Goal: Task Accomplishment & Management: Manage account settings

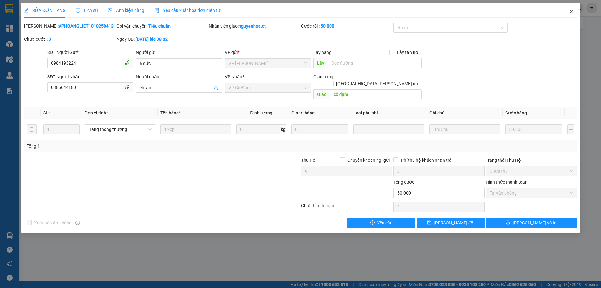
click at [573, 12] on icon "close" at bounding box center [571, 11] width 5 height 5
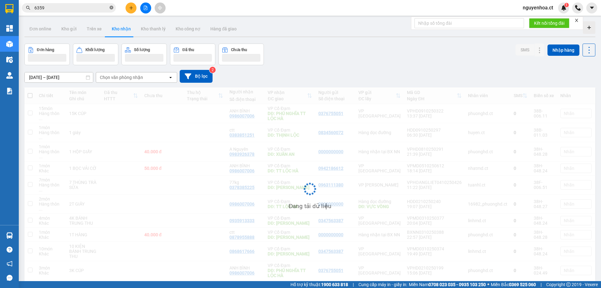
click at [112, 8] on icon "close-circle" at bounding box center [112, 8] width 4 height 4
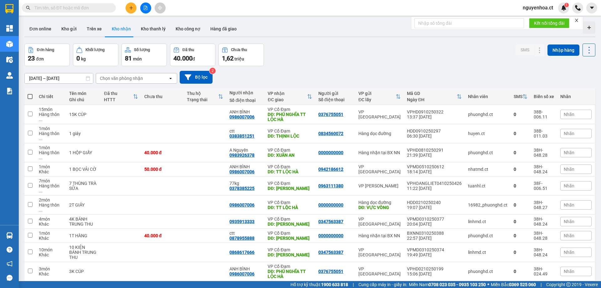
click at [105, 5] on span at bounding box center [69, 7] width 94 height 9
drag, startPoint x: 105, startPoint y: 5, endPoint x: 103, endPoint y: 9, distance: 4.9
click at [105, 5] on input "text" at bounding box center [71, 7] width 74 height 7
type input "306"
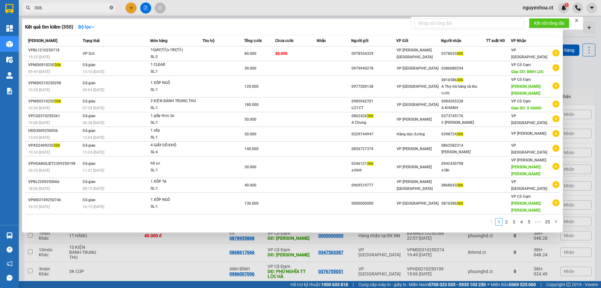
click at [110, 8] on icon "close-circle" at bounding box center [112, 8] width 4 height 4
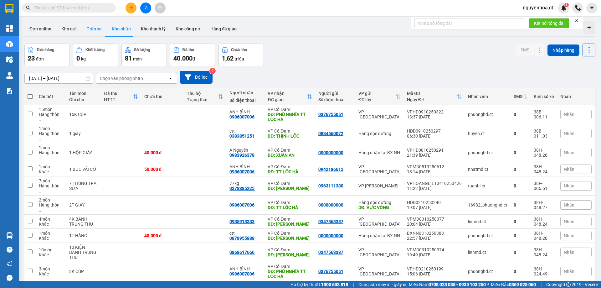
click at [97, 25] on button "Trên xe" at bounding box center [94, 28] width 25 height 15
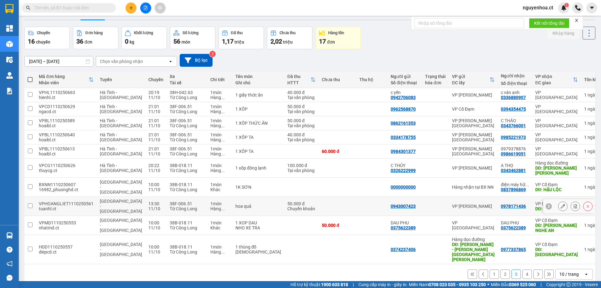
scroll to position [29, 0]
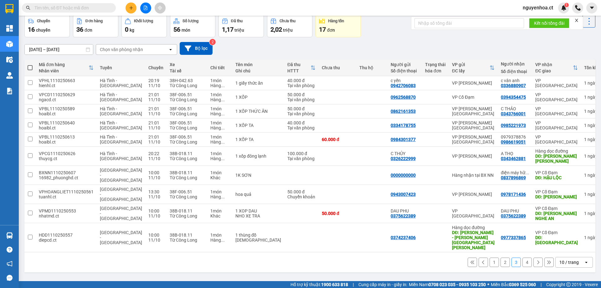
click at [533, 257] on button at bounding box center [537, 261] width 9 height 9
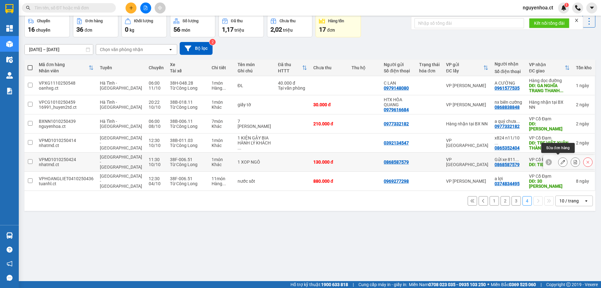
click at [561, 160] on icon at bounding box center [563, 162] width 4 height 4
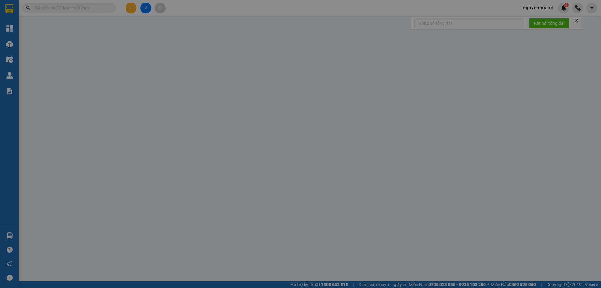
type input "0868587579"
type input "Gửi xe 811 n10/10"
type input "TIEN DIEN"
type input "0"
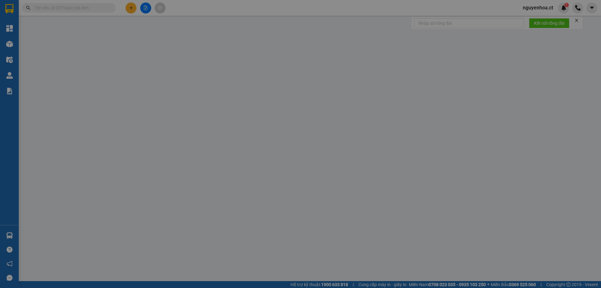
type input "130.000"
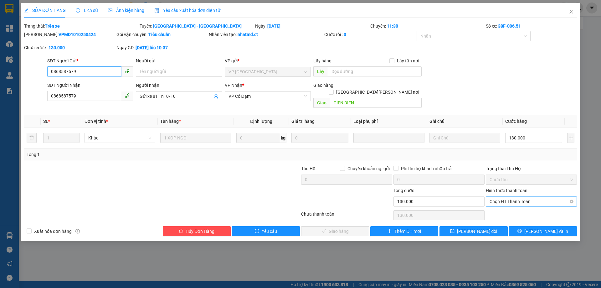
click at [512, 197] on span "Chọn HT Thanh Toán" at bounding box center [531, 201] width 84 height 9
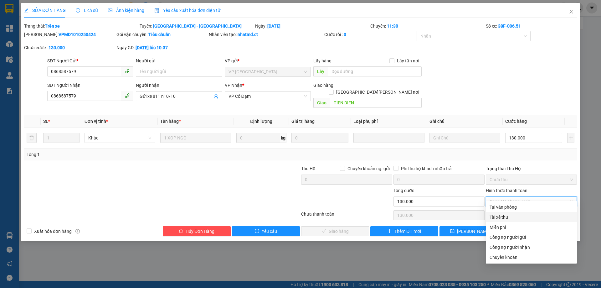
click at [511, 217] on div "Tài xế thu" at bounding box center [531, 216] width 84 height 7
type input "0"
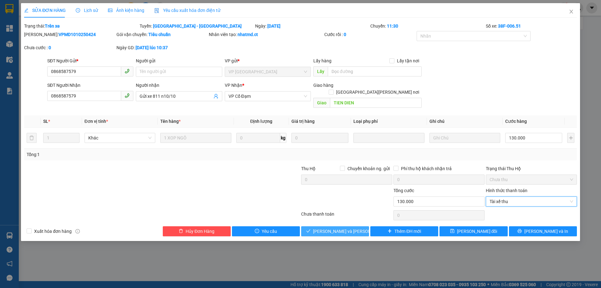
click at [340, 228] on span "[PERSON_NAME] và [PERSON_NAME] hàng" at bounding box center [355, 231] width 84 height 7
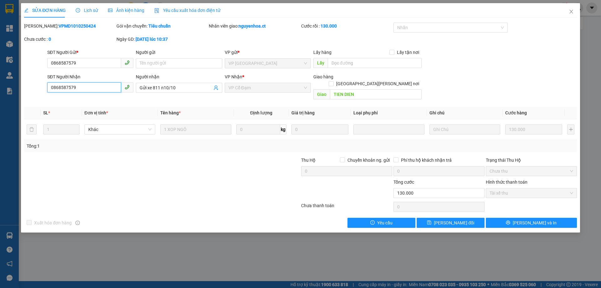
click at [88, 86] on input "0868587579" at bounding box center [84, 87] width 74 height 10
click at [571, 10] on icon "close" at bounding box center [571, 11] width 5 height 5
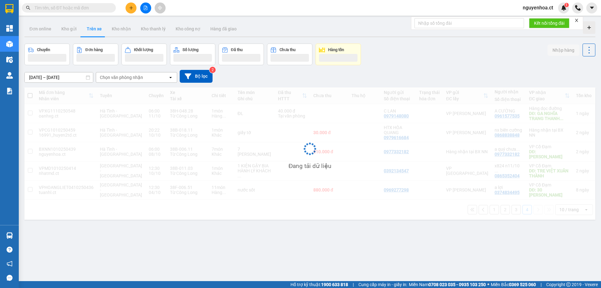
click at [105, 7] on input "text" at bounding box center [71, 7] width 74 height 7
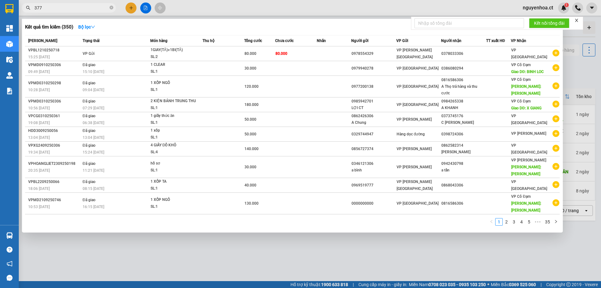
type input "3771"
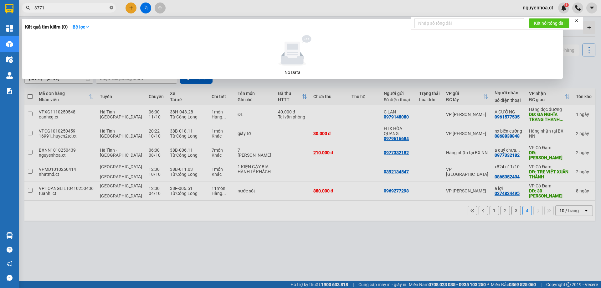
click at [111, 7] on icon "close-circle" at bounding box center [112, 8] width 4 height 4
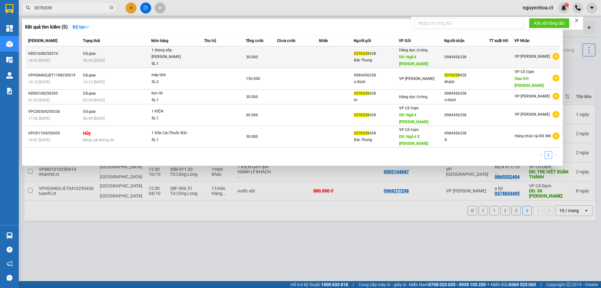
type input "0376339"
click at [554, 53] on icon "plus-circle" at bounding box center [555, 56] width 7 height 7
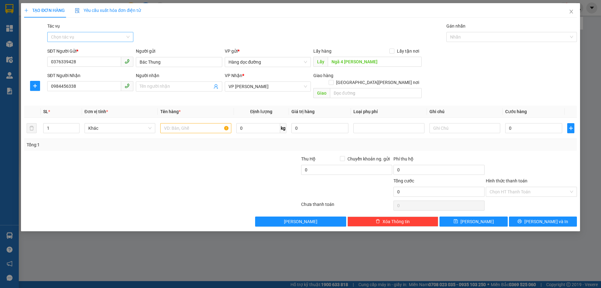
click at [99, 35] on input "Tác vụ" at bounding box center [88, 36] width 74 height 9
click at [93, 47] on div "Nhập hàng lên xe" at bounding box center [90, 49] width 79 height 7
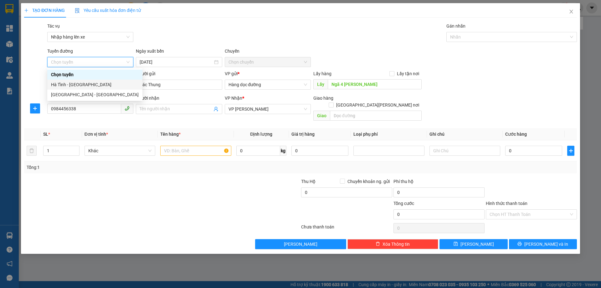
click at [81, 83] on div "Hà Tĩnh - [GEOGRAPHIC_DATA]" at bounding box center [95, 84] width 88 height 7
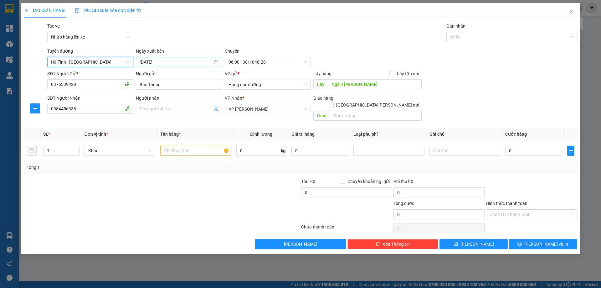
click at [173, 60] on input "[DATE]" at bounding box center [176, 62] width 73 height 7
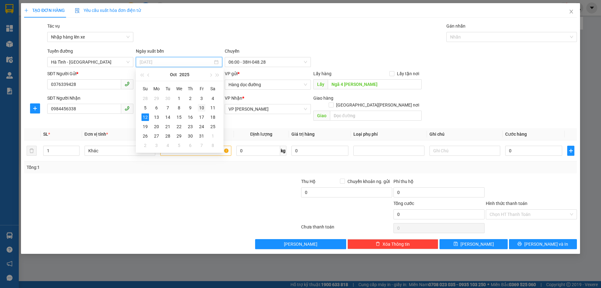
click at [205, 106] on td "10" at bounding box center [201, 107] width 11 height 9
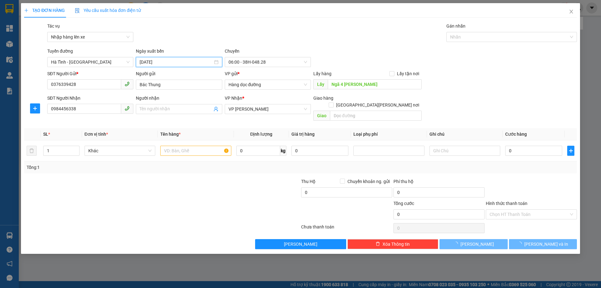
type input "[DATE]"
click at [261, 60] on span "06:00 - 38H-048.28" at bounding box center [267, 61] width 79 height 9
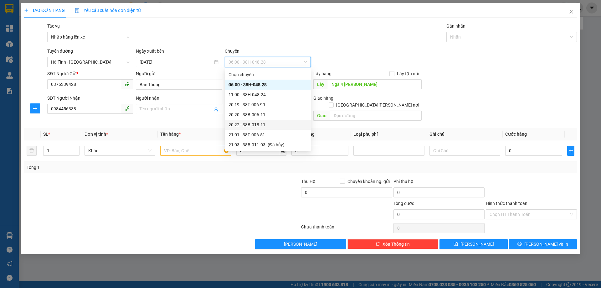
click at [260, 121] on div "20:22 - 38B-018.11" at bounding box center [268, 125] width 86 height 10
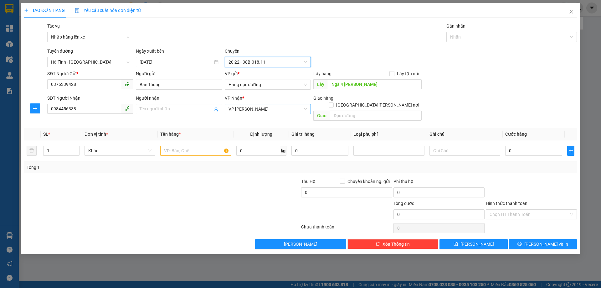
click at [276, 109] on span "VP [PERSON_NAME]" at bounding box center [267, 108] width 79 height 9
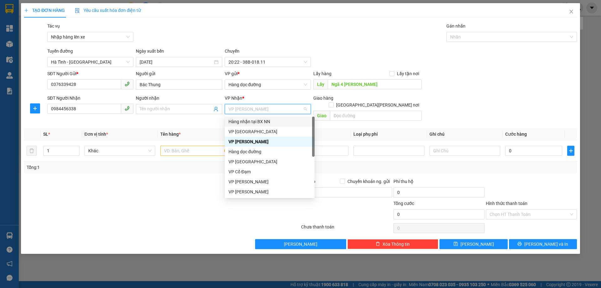
click at [263, 120] on div "Hàng nhận tại BX NN" at bounding box center [269, 121] width 82 height 7
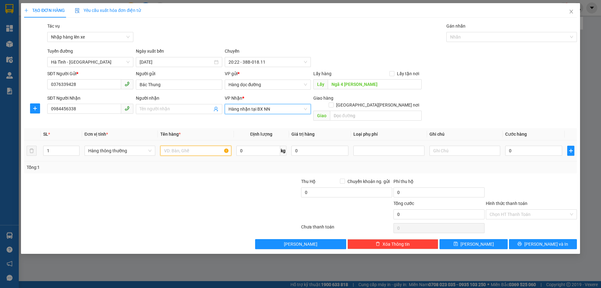
click at [173, 146] on input "text" at bounding box center [195, 151] width 71 height 10
type input "1 xốp tp"
click at [537, 146] on input "0" at bounding box center [533, 151] width 57 height 10
type input "4"
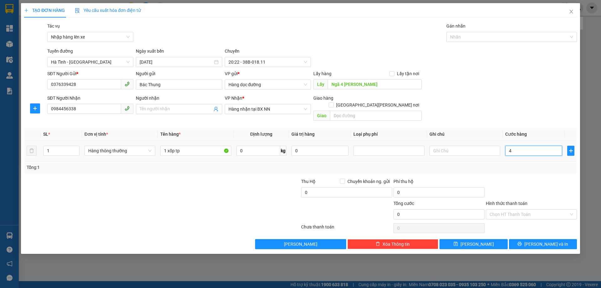
type input "4"
type input "40"
click at [513, 209] on input "Hình thức thanh toán" at bounding box center [528, 213] width 79 height 9
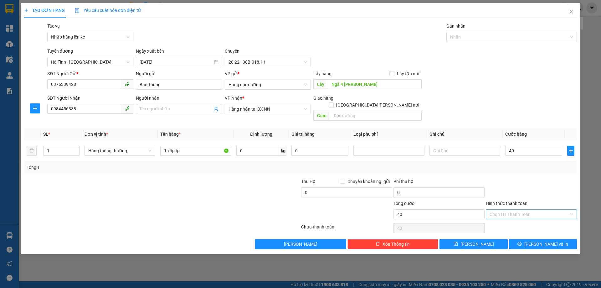
type input "40.000"
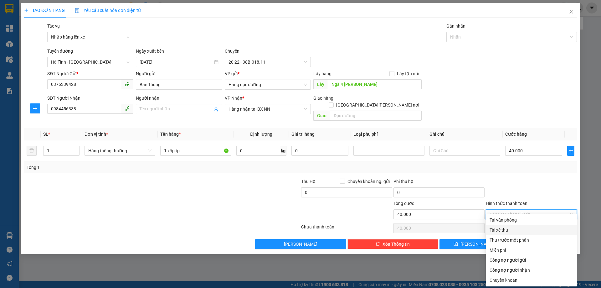
click at [500, 232] on div "Tài xế thu" at bounding box center [531, 229] width 84 height 7
type input "0"
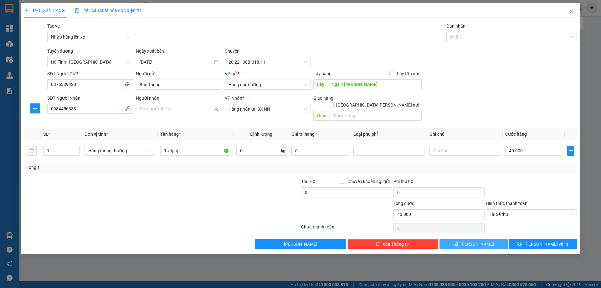
click at [458, 242] on icon "save" at bounding box center [455, 244] width 4 height 4
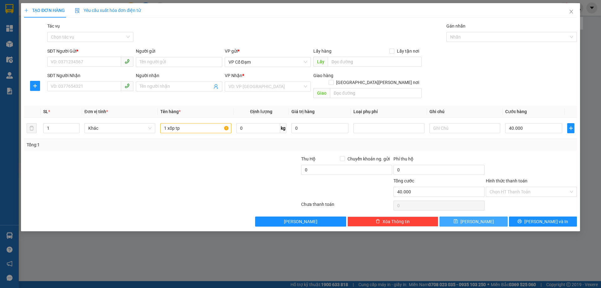
type input "0"
drag, startPoint x: 570, startPoint y: 12, endPoint x: 250, endPoint y: 7, distance: 319.9
click at [570, 11] on icon "close" at bounding box center [571, 11] width 5 height 5
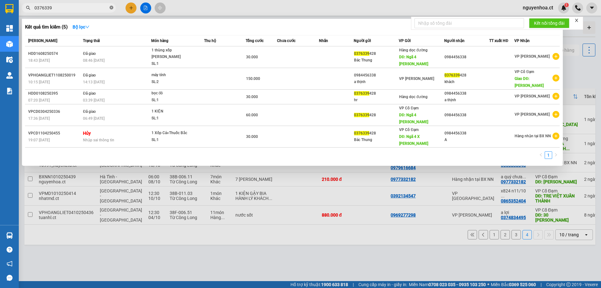
click at [111, 8] on icon "close-circle" at bounding box center [112, 8] width 4 height 4
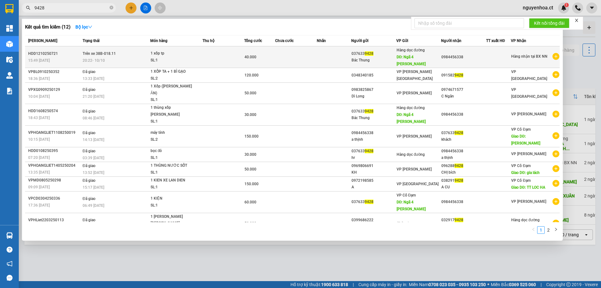
type input "9428"
click at [98, 51] on span "Trên xe 38B-018.11" at bounding box center [99, 53] width 33 height 4
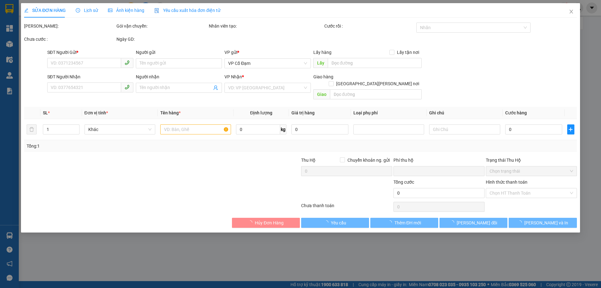
type input "0376339428"
type input "Bác Thung"
type input "Ngã 4 [PERSON_NAME]"
type input "0984456338"
type input "0"
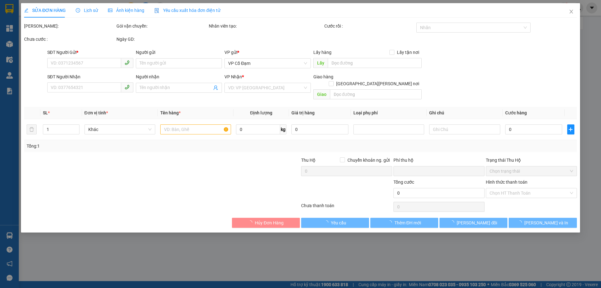
type input "40.000"
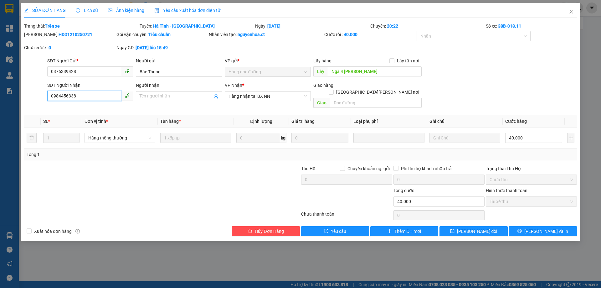
drag, startPoint x: 88, startPoint y: 95, endPoint x: 42, endPoint y: 105, distance: 47.5
click at [42, 105] on div "Total Paid Fee 40.000 Total UnPaid Fee 0 Cash Collection Total Fee Trạng thái: …" at bounding box center [300, 129] width 553 height 213
type input "0983623771"
click at [340, 98] on input "text" at bounding box center [376, 103] width 92 height 10
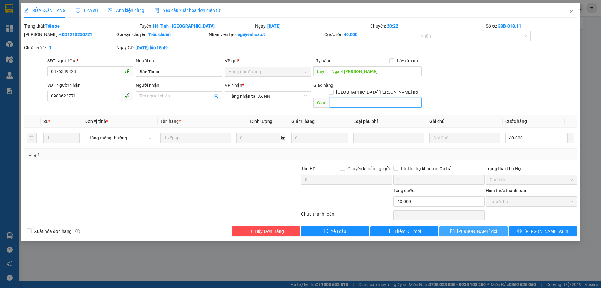
type input "."
drag, startPoint x: 472, startPoint y: 223, endPoint x: 465, endPoint y: 222, distance: 6.3
click at [471, 228] on span "[PERSON_NAME] đổi" at bounding box center [477, 231] width 40 height 7
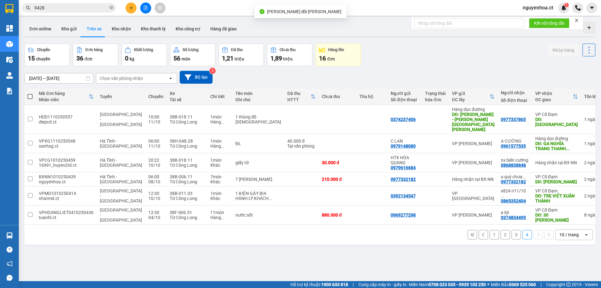
click at [78, 5] on input "9428" at bounding box center [71, 7] width 74 height 7
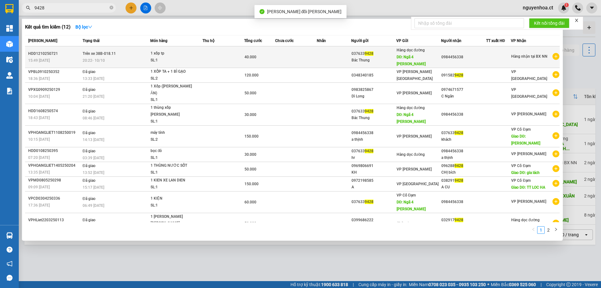
click at [92, 53] on td "Trên xe 38B-018.11 20:22 [DATE]" at bounding box center [115, 57] width 69 height 22
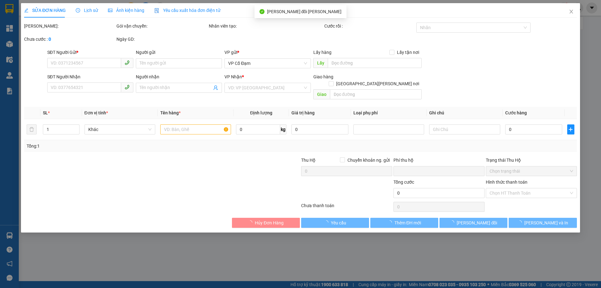
type input "0376339428"
type input "Bác Thung"
type input "Ngã 4 [PERSON_NAME]"
type input "0983623771"
type input "."
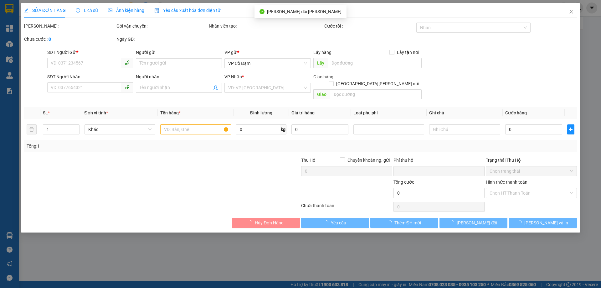
type input "0"
type input "40.000"
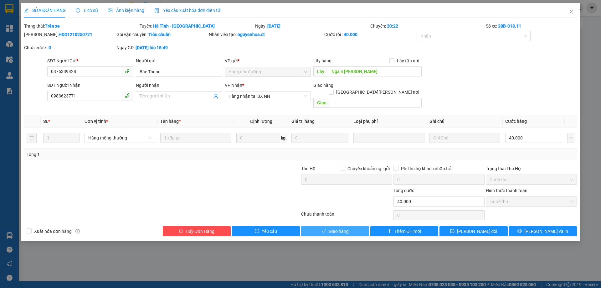
click at [330, 228] on span "Giao hàng" at bounding box center [339, 231] width 20 height 7
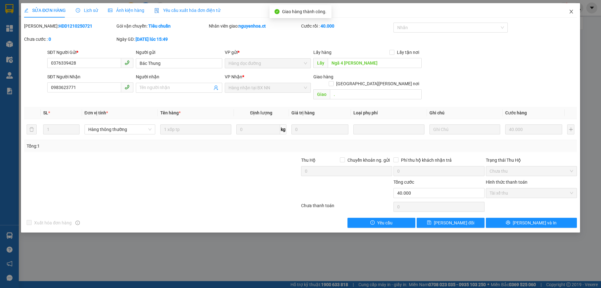
drag, startPoint x: 571, startPoint y: 11, endPoint x: 151, endPoint y: 0, distance: 420.1
click at [571, 11] on icon "close" at bounding box center [571, 11] width 5 height 5
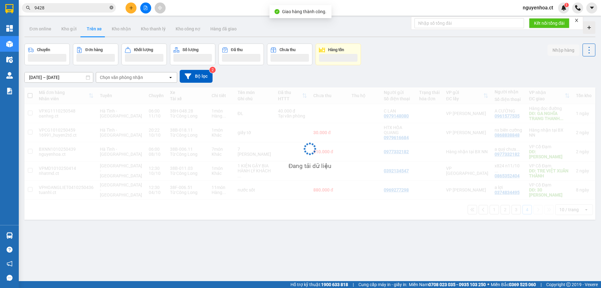
click at [110, 8] on icon "close-circle" at bounding box center [112, 8] width 4 height 4
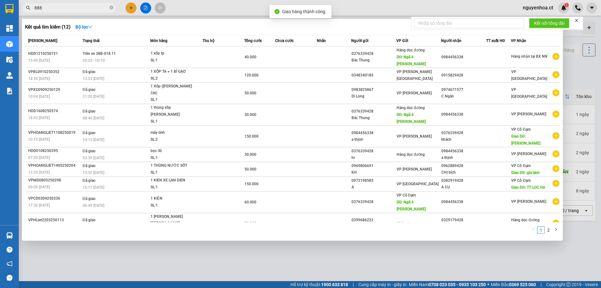
type input "8888"
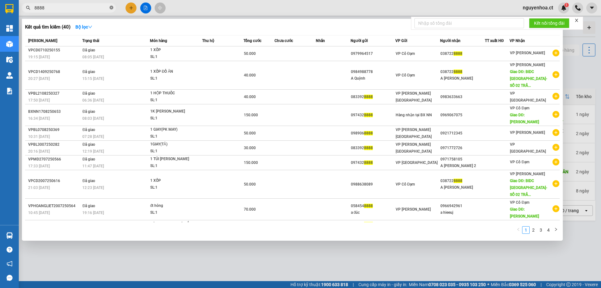
click at [111, 9] on icon "close-circle" at bounding box center [112, 8] width 4 height 4
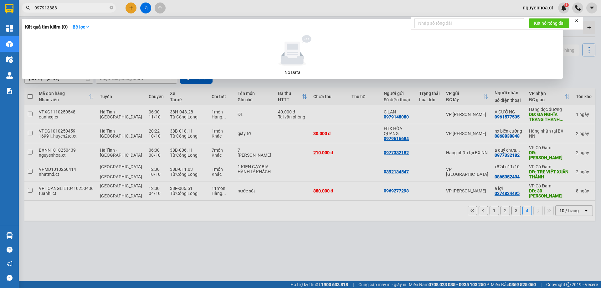
type input "0979138888"
click at [112, 7] on icon "close-circle" at bounding box center [112, 8] width 4 height 4
type input "0946819456"
click at [130, 11] on div at bounding box center [300, 144] width 601 height 288
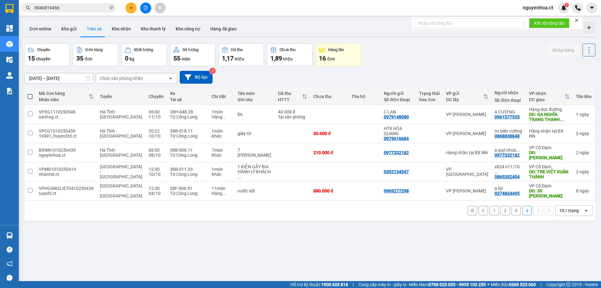
click at [134, 8] on button at bounding box center [130, 8] width 11 height 11
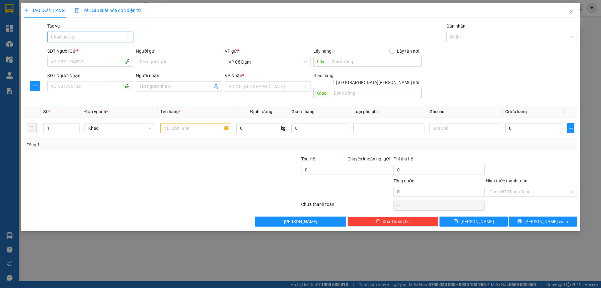
click at [79, 34] on input "Tác vụ" at bounding box center [88, 36] width 74 height 9
click at [80, 51] on div "Nhập hàng lên xe" at bounding box center [90, 49] width 79 height 7
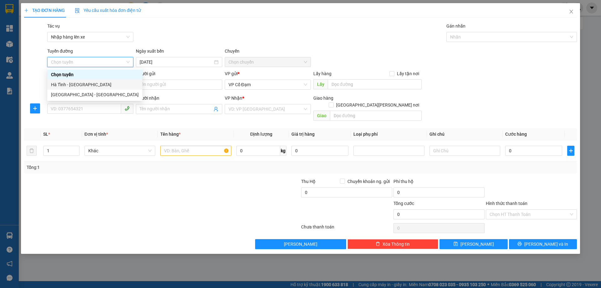
click at [80, 83] on div "Hà Tĩnh - [GEOGRAPHIC_DATA]" at bounding box center [95, 84] width 88 height 7
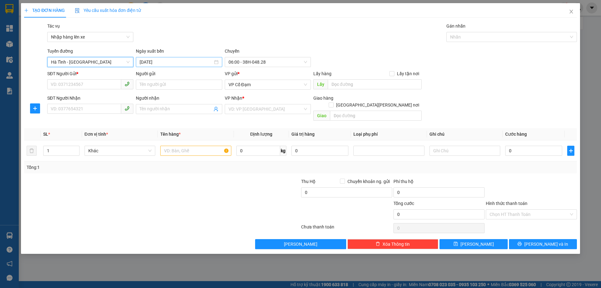
click at [176, 59] on input "[DATE]" at bounding box center [176, 62] width 73 height 7
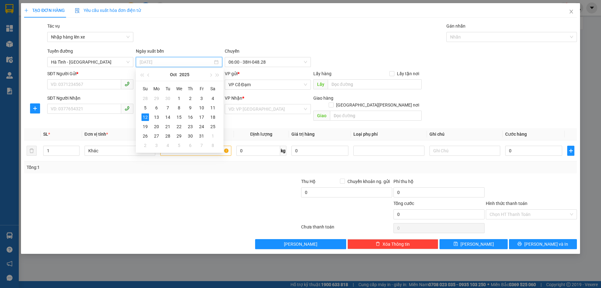
drag, startPoint x: 201, startPoint y: 107, endPoint x: 219, endPoint y: 83, distance: 30.2
click at [202, 107] on div "10" at bounding box center [202, 108] width 8 height 8
type input "[DATE]"
click at [255, 60] on span "06:00 - 38H-048.28" at bounding box center [267, 61] width 79 height 9
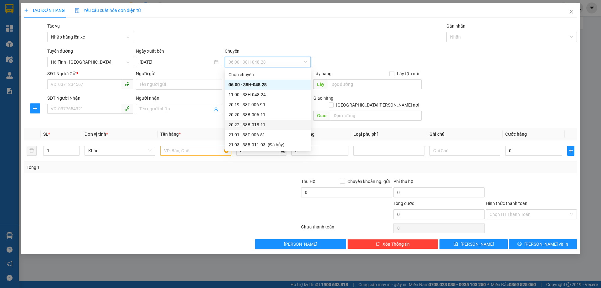
drag, startPoint x: 265, startPoint y: 114, endPoint x: 262, endPoint y: 124, distance: 10.4
click at [262, 124] on div "[PERSON_NAME] 06:00 - 38H-048.28 11:00 - 38H-048.24 20:19 - 38F-006.99 20:20 - …" at bounding box center [268, 109] width 86 height 80
click at [262, 124] on div "20:22 - 38B-018.11" at bounding box center [267, 124] width 79 height 7
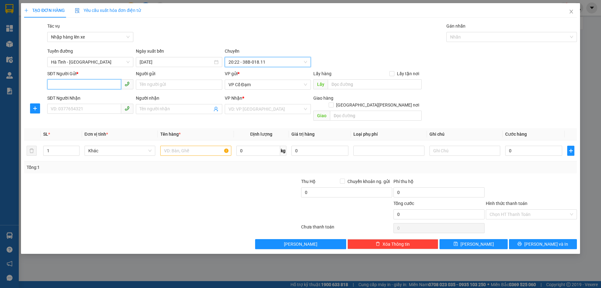
click at [109, 85] on input "SĐT Người Gửi *" at bounding box center [84, 84] width 74 height 10
type input "0946819456"
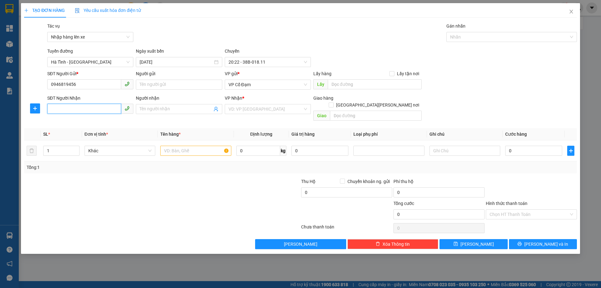
drag, startPoint x: 81, startPoint y: 110, endPoint x: 120, endPoint y: 94, distance: 42.3
click at [82, 110] on input "SĐT Người Nhận" at bounding box center [84, 109] width 74 height 10
type input "0979138888"
drag, startPoint x: 137, startPoint y: 172, endPoint x: 151, endPoint y: 153, distance: 23.9
click at [137, 178] on div at bounding box center [115, 189] width 185 height 22
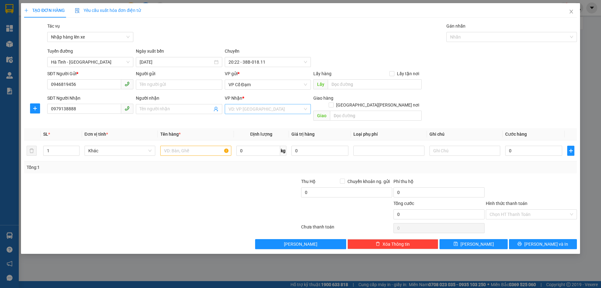
click at [261, 111] on input "search" at bounding box center [265, 108] width 74 height 9
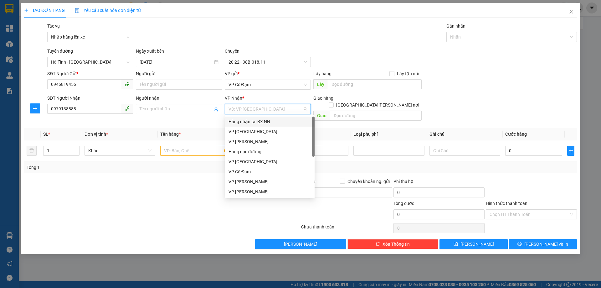
click at [259, 121] on div "Hàng nhận tại BX NN" at bounding box center [269, 121] width 82 height 7
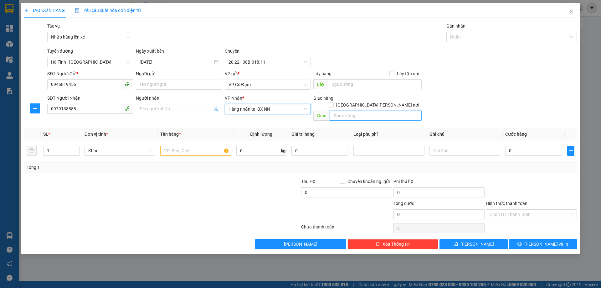
click at [343, 110] on input "text" at bounding box center [376, 115] width 92 height 10
type input "."
click at [213, 146] on input "text" at bounding box center [195, 151] width 71 height 10
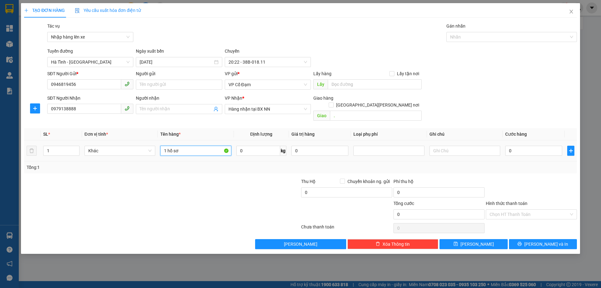
type input "1 hồ sơ"
drag, startPoint x: 503, startPoint y: 141, endPoint x: 508, endPoint y: 141, distance: 5.0
click at [504, 141] on td "0" at bounding box center [534, 150] width 62 height 21
click at [509, 146] on input "0" at bounding box center [533, 151] width 57 height 10
type input "3"
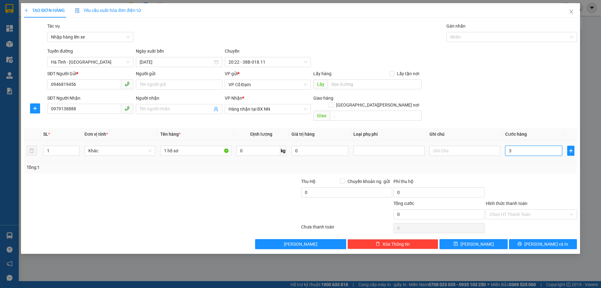
type input "3"
type input "30"
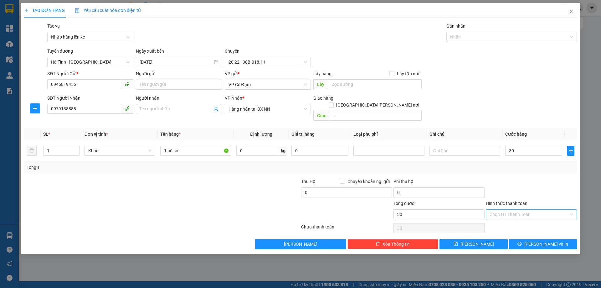
click at [532, 209] on input "Hình thức thanh toán" at bounding box center [528, 213] width 79 height 9
type input "30.000"
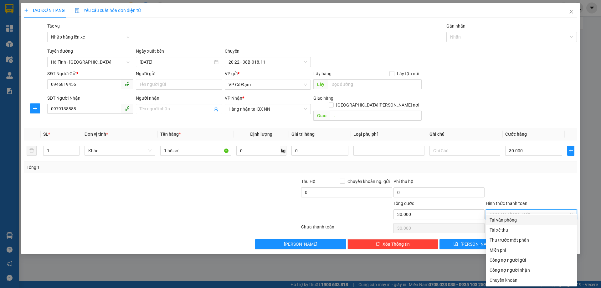
click at [514, 230] on div "Tài xế thu" at bounding box center [531, 229] width 84 height 7
type input "0"
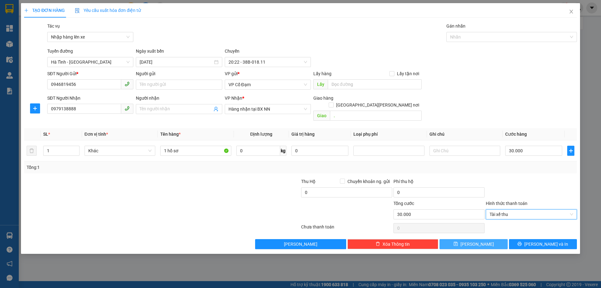
click at [483, 239] on button "[PERSON_NAME]" at bounding box center [473, 244] width 68 height 10
type input "0"
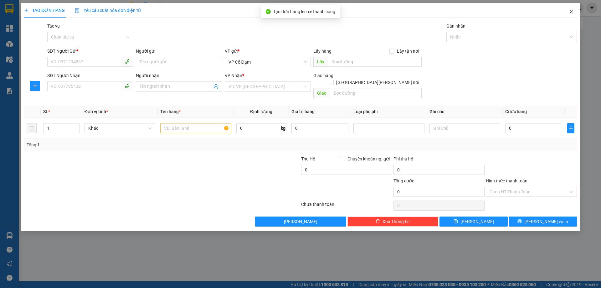
click at [570, 11] on icon "close" at bounding box center [571, 11] width 5 height 5
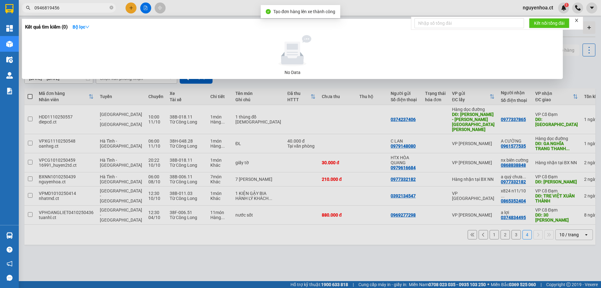
drag, startPoint x: 112, startPoint y: 7, endPoint x: 113, endPoint y: 4, distance: 3.4
click at [112, 7] on icon "close-circle" at bounding box center [112, 8] width 4 height 4
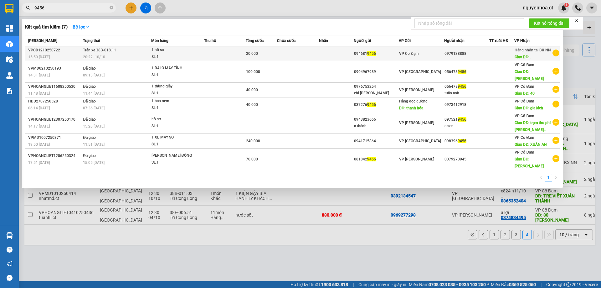
type input "9456"
click at [102, 49] on span "Trên xe 38B-018.11" at bounding box center [99, 50] width 33 height 4
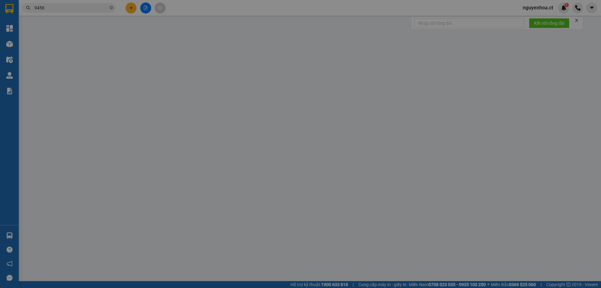
type input "0946819456"
type input "0979138888"
type input "."
type input "0"
type input "30.000"
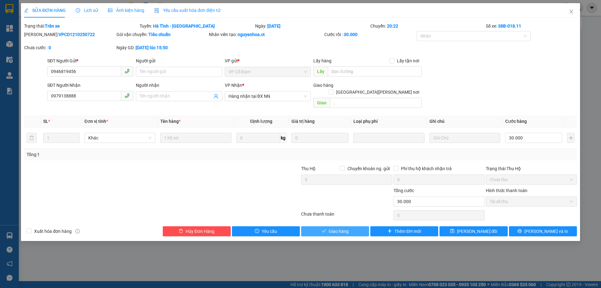
click at [344, 228] on span "Giao hàng" at bounding box center [339, 231] width 20 height 7
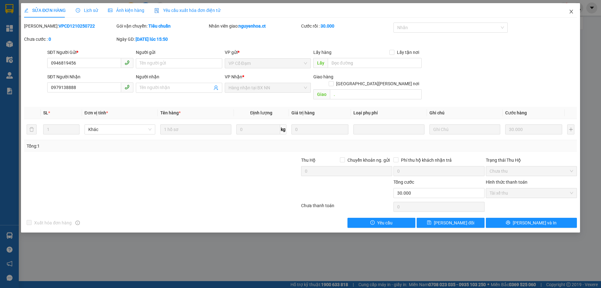
click at [571, 11] on icon "close" at bounding box center [571, 11] width 5 height 5
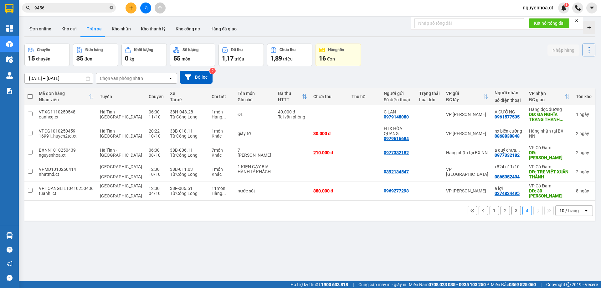
click at [112, 8] on icon "close-circle" at bounding box center [112, 8] width 4 height 4
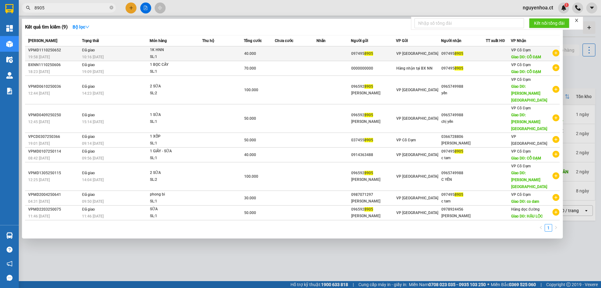
type input "8905"
click at [103, 55] on span "10:16 [DATE]" at bounding box center [93, 57] width 22 height 4
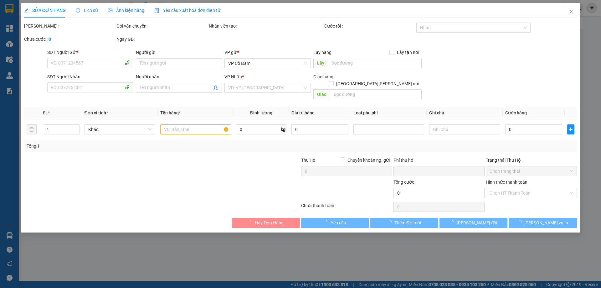
type input "0974958905"
type input "CỔ ĐẠM"
type input "0"
type input "40.000"
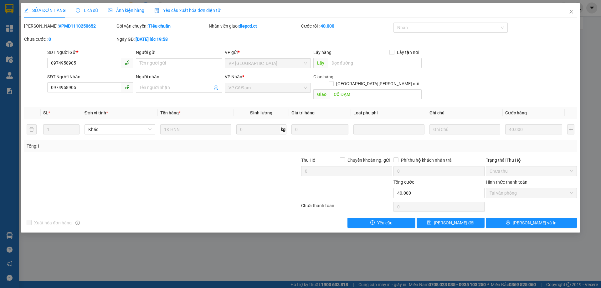
click at [81, 12] on span "Lịch sử" at bounding box center [87, 10] width 22 height 5
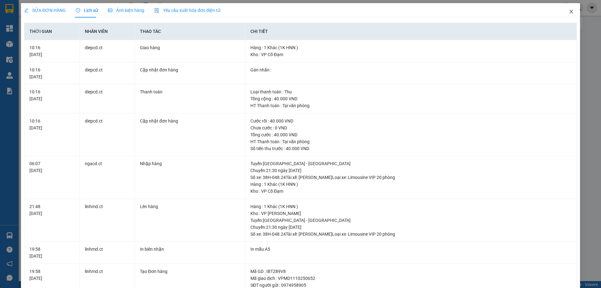
click at [569, 12] on icon "close" at bounding box center [571, 11] width 5 height 5
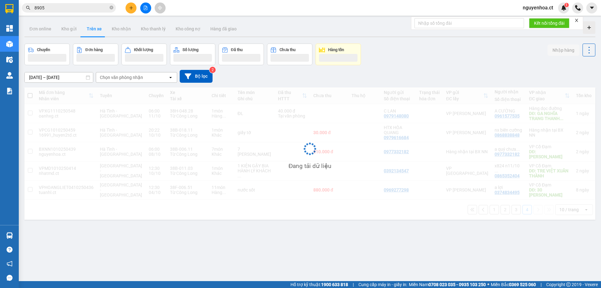
click at [87, 10] on input "8905" at bounding box center [71, 7] width 74 height 7
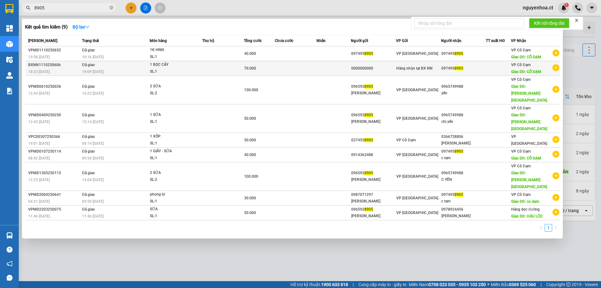
click at [109, 67] on td "Đã giao 19:09 [DATE]" at bounding box center [114, 68] width 69 height 15
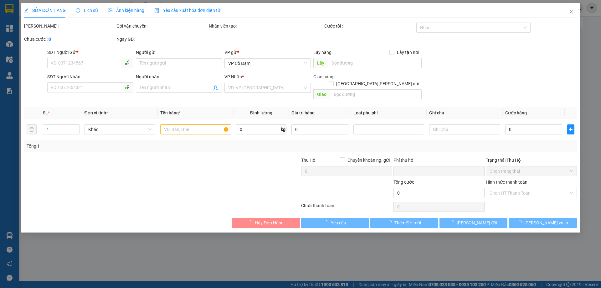
type input "0000000000"
type input "0974958905"
type input "CỔ ĐẠM"
type input "0"
type input "70.000"
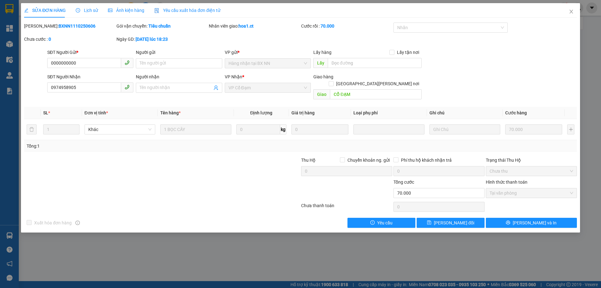
click at [86, 8] on span "Lịch sử" at bounding box center [87, 10] width 22 height 5
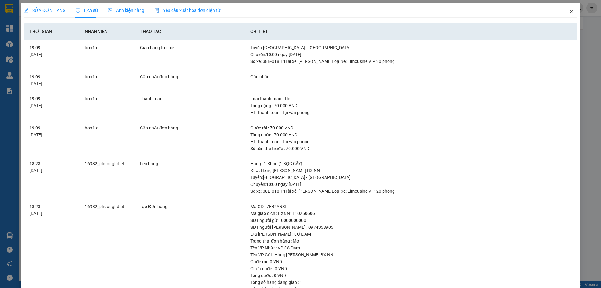
click at [569, 10] on icon "close" at bounding box center [571, 11] width 5 height 5
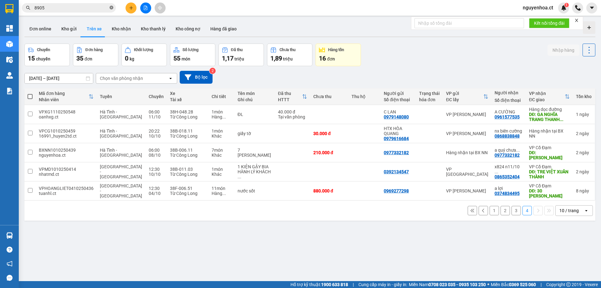
click at [112, 8] on icon "close-circle" at bounding box center [112, 8] width 4 height 4
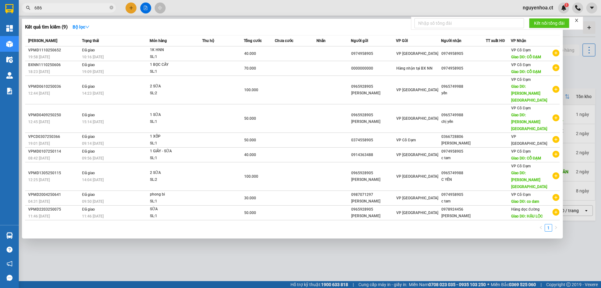
type input "6869"
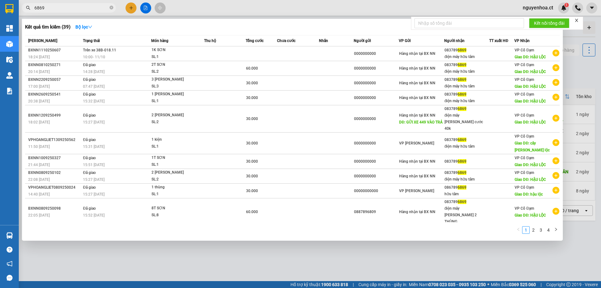
click at [112, 8] on icon "close-circle" at bounding box center [112, 8] width 4 height 4
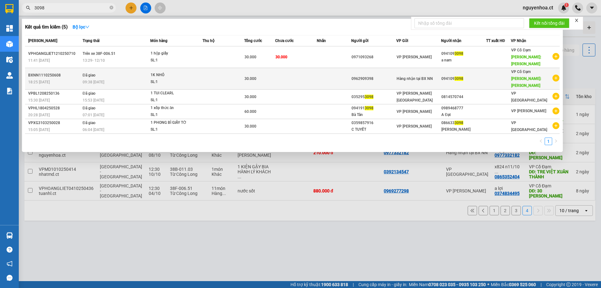
type input "3098"
click at [107, 68] on td "Đã giao 09:38 [DATE]" at bounding box center [115, 79] width 69 height 22
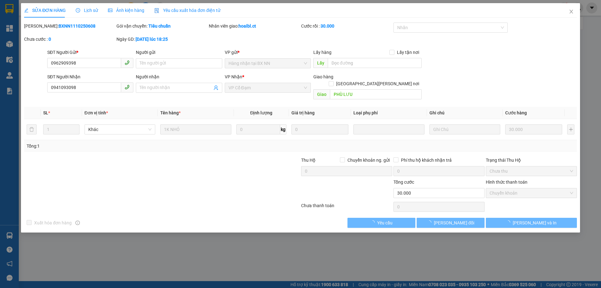
type input "0962909398"
type input "0941093098"
type input "PHÙ LƯU"
type input "0"
type input "30.000"
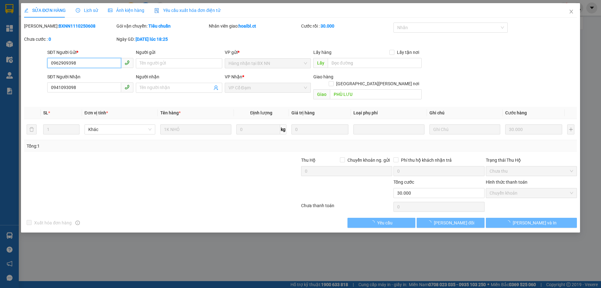
click at [93, 9] on span "Lịch sử" at bounding box center [87, 10] width 22 height 5
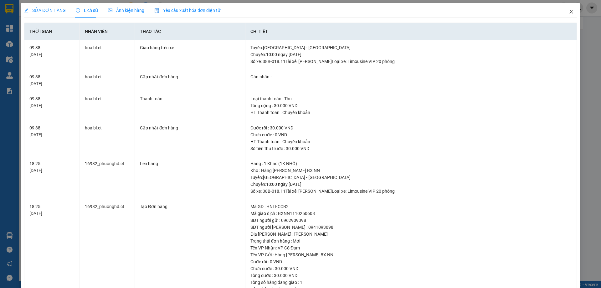
click at [562, 13] on span "Close" at bounding box center [571, 12] width 18 height 18
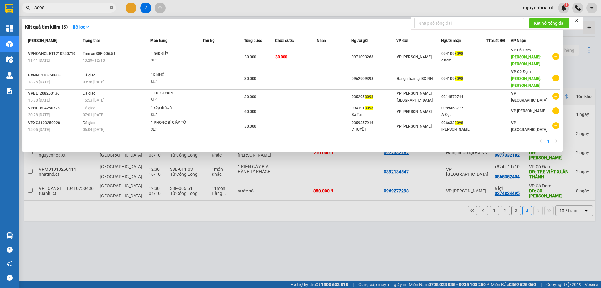
click at [112, 8] on icon "close-circle" at bounding box center [112, 8] width 4 height 4
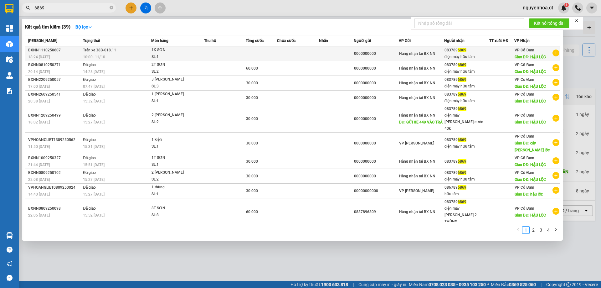
type input "6869"
click at [95, 53] on td "Trên xe 38B-018.11 10:00 [DATE]" at bounding box center [115, 53] width 69 height 15
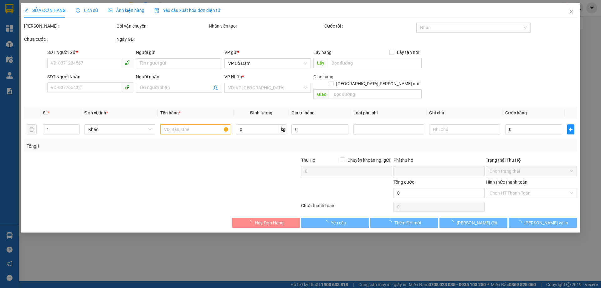
type input "0000000000"
type input "0837896869"
type input "điện máy hữu tâm"
type input "HẬU LỘC"
type input "0"
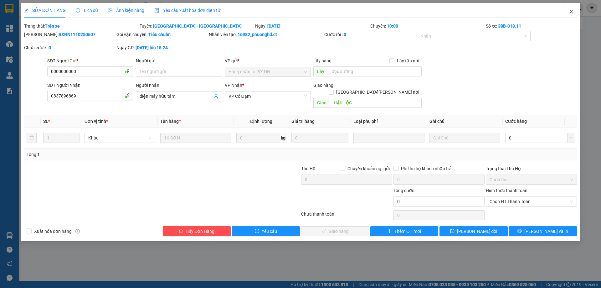
click at [572, 10] on icon "close" at bounding box center [571, 11] width 5 height 5
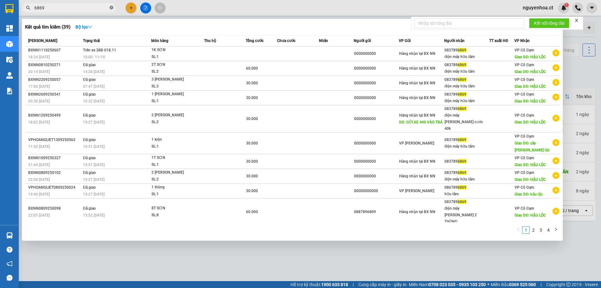
click at [112, 7] on icon "close-circle" at bounding box center [112, 8] width 4 height 4
type input "6696"
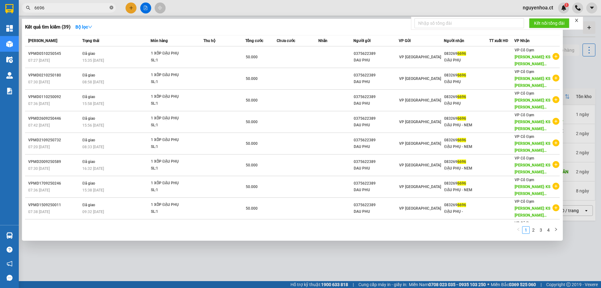
click at [111, 7] on icon "close-circle" at bounding box center [112, 8] width 4 height 4
type input "6696"
click at [111, 7] on icon "close-circle" at bounding box center [112, 8] width 4 height 4
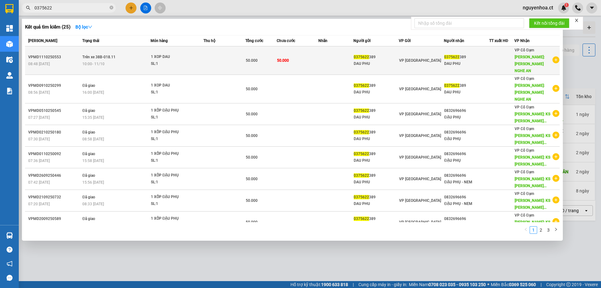
type input "0375622"
click at [84, 55] on span "Trên xe 38B-018.11" at bounding box center [98, 57] width 33 height 4
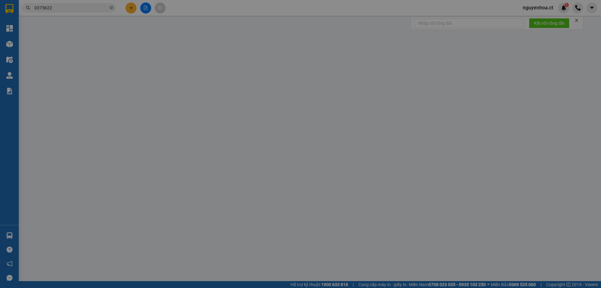
type input "0375622389"
type input "DAU PHU"
type input "0375622389"
type input "DAU PHU"
type input "[PERSON_NAME] NGHE AN"
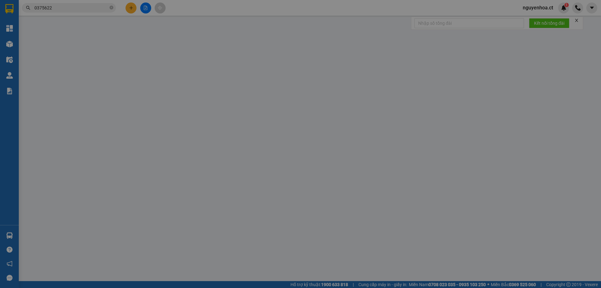
type input "0"
type input "50.000"
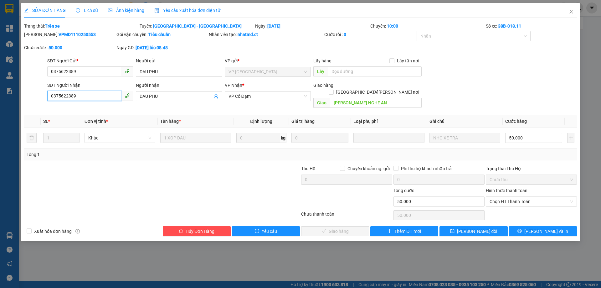
drag, startPoint x: 85, startPoint y: 95, endPoint x: 45, endPoint y: 98, distance: 40.5
click at [45, 98] on div "SĐT Người [PERSON_NAME] 0375622389 0375622389 Người [PERSON_NAME] [PERSON_NAME]…" at bounding box center [300, 96] width 554 height 29
click at [501, 197] on span "Chọn HT Thanh Toán" at bounding box center [531, 201] width 84 height 9
type input "0832696696"
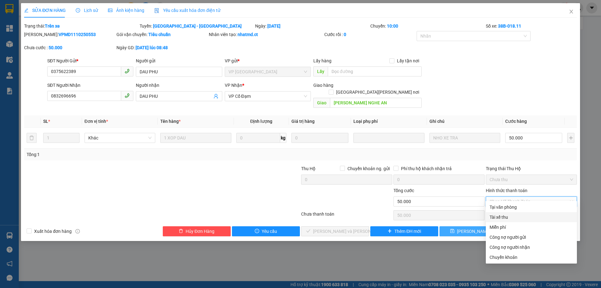
click at [502, 219] on div "Tài xế thu" at bounding box center [531, 216] width 84 height 7
type input "0"
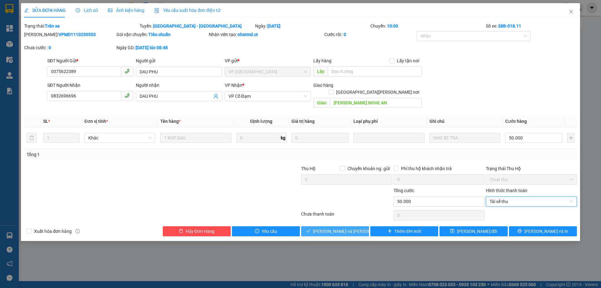
click at [354, 228] on span "[PERSON_NAME] và [PERSON_NAME] hàng" at bounding box center [355, 231] width 84 height 7
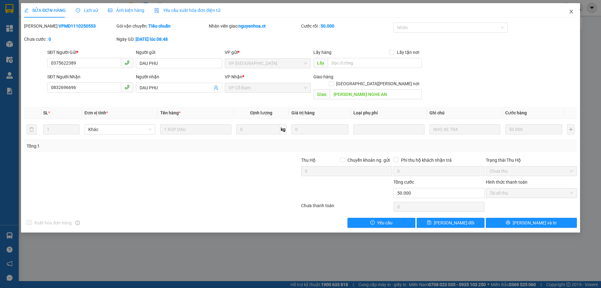
click at [571, 11] on icon "close" at bounding box center [571, 11] width 5 height 5
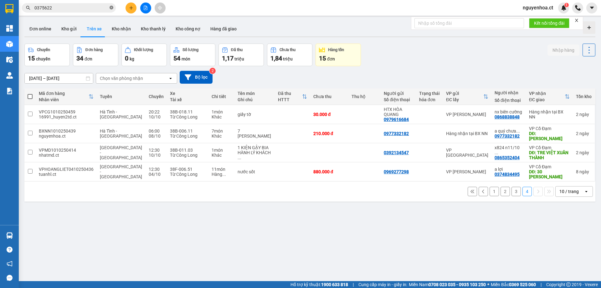
click at [112, 7] on icon "close-circle" at bounding box center [112, 8] width 4 height 4
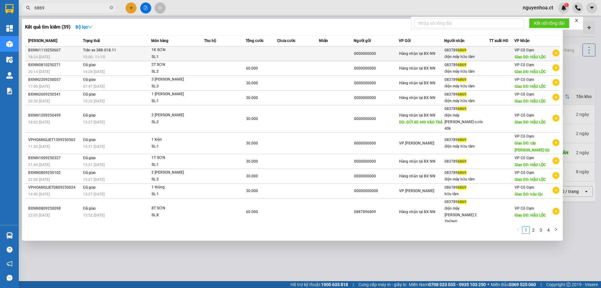
type input "6869"
click at [104, 50] on span "Trên xe 38B-018.11" at bounding box center [99, 50] width 33 height 4
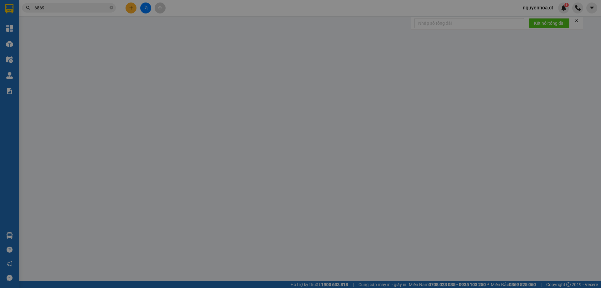
type input "0000000000"
type input "0837896869"
type input "điện máy hữu tâm"
type input "HẬU LỘC"
type input "0"
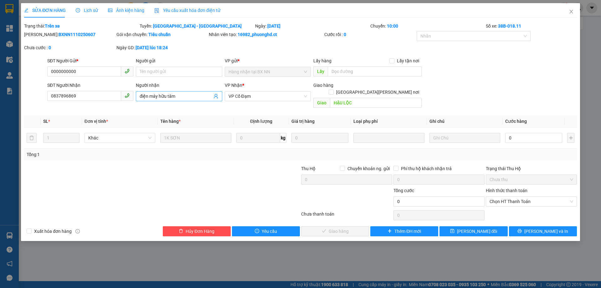
click at [190, 97] on input "điện máy hữu tâm" at bounding box center [176, 96] width 72 height 7
type input "điện máy hữu tâm phơi x811 n11/10"
click at [471, 228] on span "[PERSON_NAME] đổi" at bounding box center [477, 231] width 40 height 7
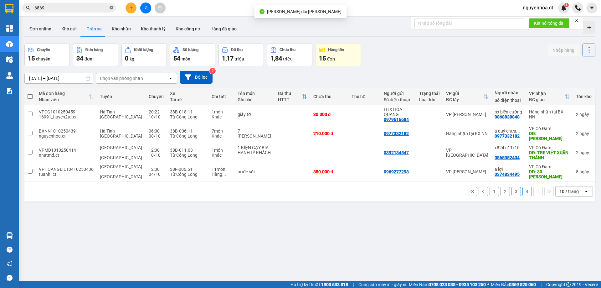
click at [111, 8] on icon "close-circle" at bounding box center [112, 8] width 4 height 4
click at [97, 5] on input "text" at bounding box center [71, 7] width 74 height 7
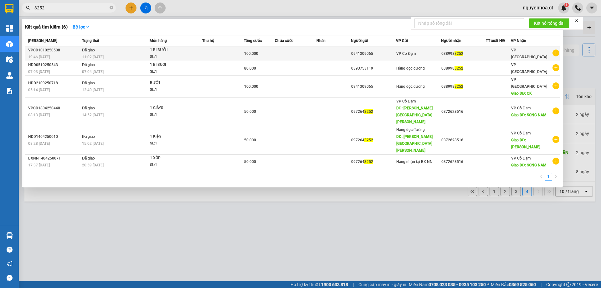
type input "3252"
click at [90, 54] on div "11:02 [DATE]" at bounding box center [115, 57] width 67 height 7
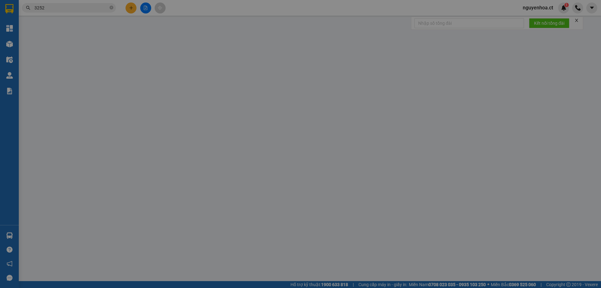
type input "0941309065"
type input "0389983252"
type input "0"
type input "100.000"
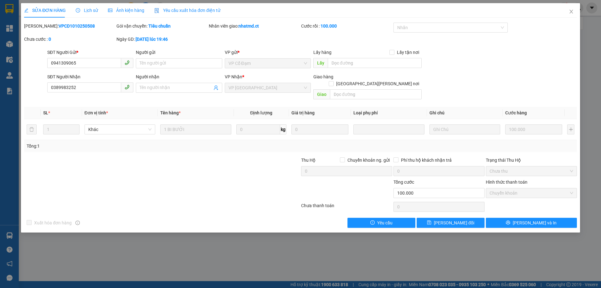
click at [93, 8] on span "Lịch sử" at bounding box center [87, 10] width 22 height 5
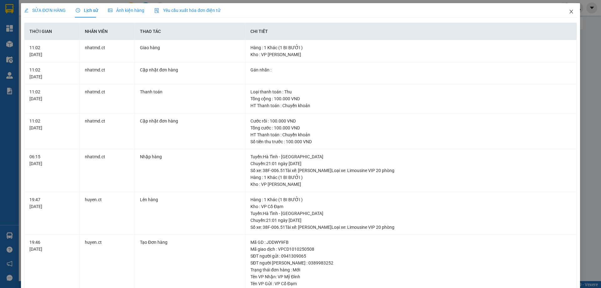
click at [569, 13] on icon "close" at bounding box center [570, 12] width 3 height 4
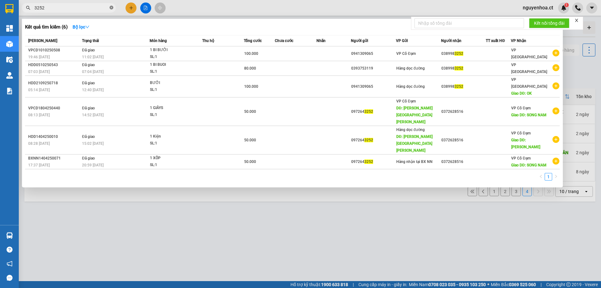
click at [113, 8] on span "3252" at bounding box center [69, 7] width 94 height 9
click at [112, 9] on icon "close-circle" at bounding box center [112, 8] width 4 height 4
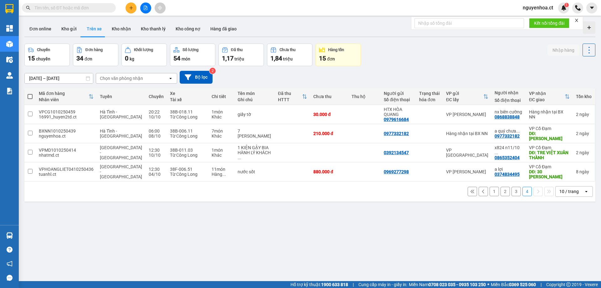
click at [96, 7] on input "text" at bounding box center [71, 7] width 74 height 7
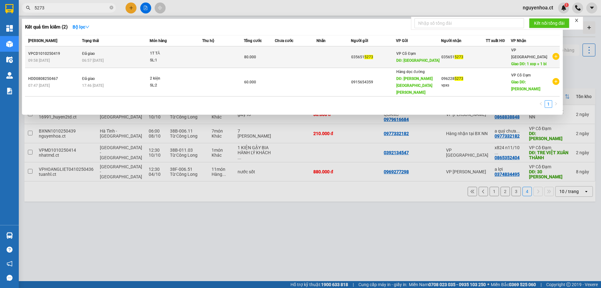
type input "5273"
click at [92, 53] on span "Đã giao" at bounding box center [88, 53] width 13 height 5
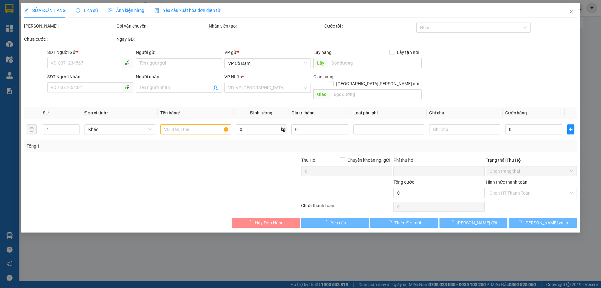
type input "0356515273"
type input "THIÊN LỘC"
type input "0356515273"
type input "1 xop + 1 bi"
type input "0"
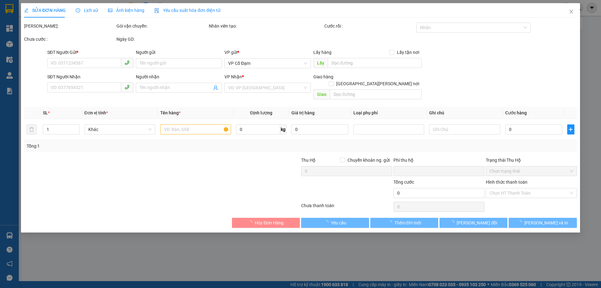
type input "80.000"
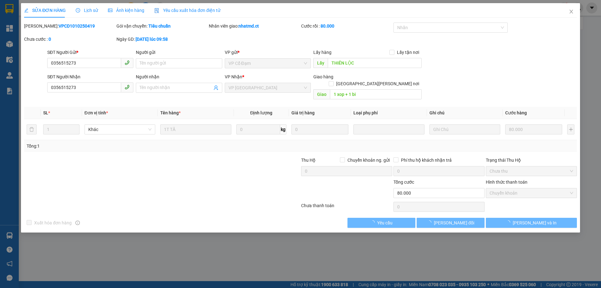
click at [90, 8] on span "Lịch sử" at bounding box center [87, 10] width 22 height 5
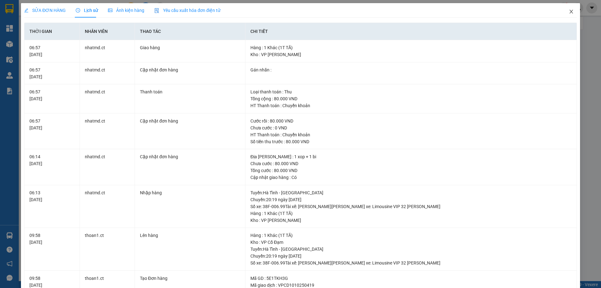
click at [569, 11] on icon "close" at bounding box center [571, 11] width 5 height 5
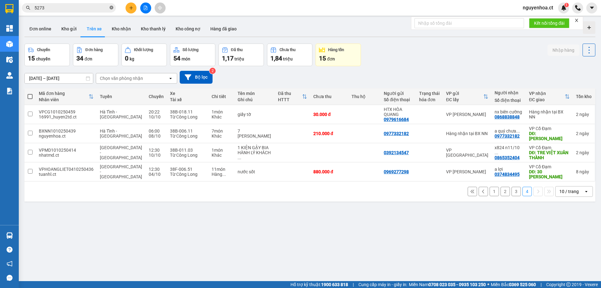
click at [112, 8] on icon "close-circle" at bounding box center [112, 8] width 4 height 4
click at [104, 10] on input "text" at bounding box center [71, 7] width 74 height 7
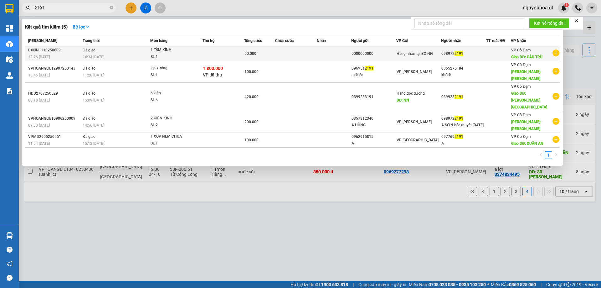
type input "2191"
click at [102, 54] on div "14:34 [DATE]" at bounding box center [116, 57] width 67 height 7
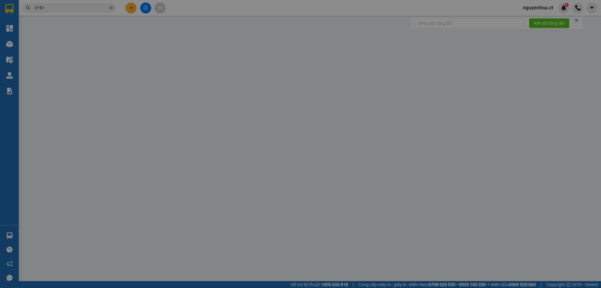
type input "0000000000"
type input "0989722191"
type input "CẦU TRÙ"
type input "0"
type input "50.000"
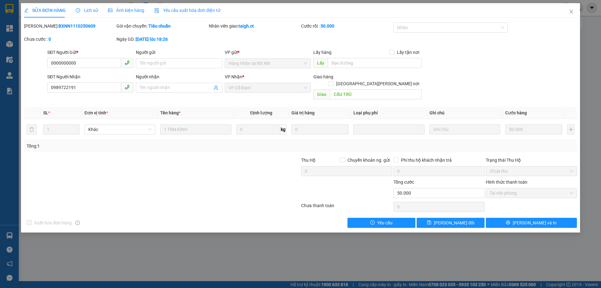
click at [92, 9] on span "Lịch sử" at bounding box center [87, 10] width 22 height 5
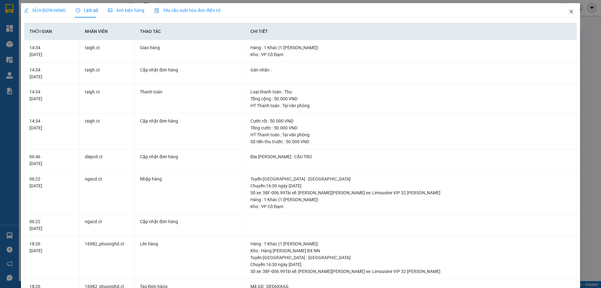
click at [569, 12] on icon "close" at bounding box center [571, 11] width 5 height 5
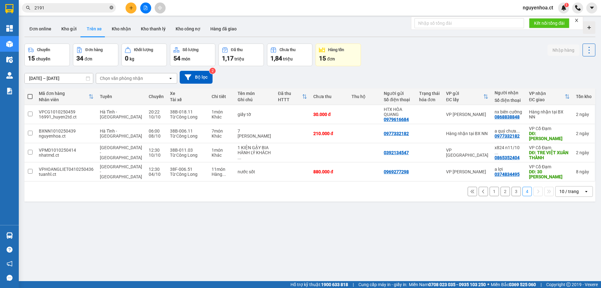
click at [111, 8] on icon "close-circle" at bounding box center [112, 8] width 4 height 4
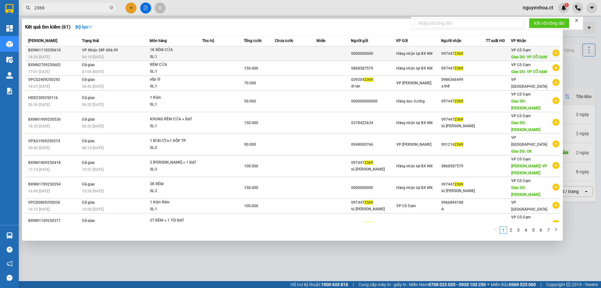
type input "2369"
click at [95, 55] on span "06:18 [DATE]" at bounding box center [93, 57] width 22 height 4
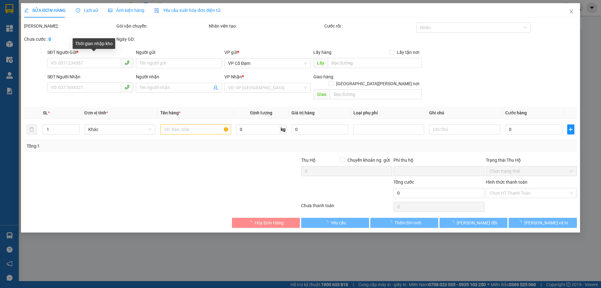
type input "0000000000"
type input "0974472369"
type input "VP CỔ ĐẠM"
type input "0"
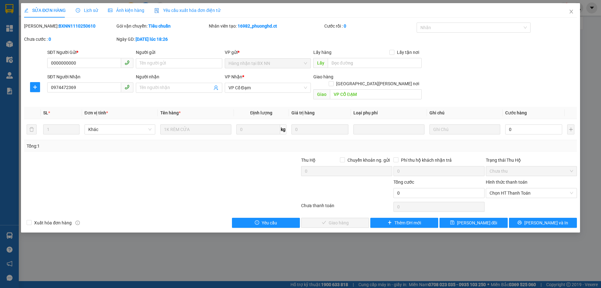
click at [90, 9] on span "Lịch sử" at bounding box center [87, 10] width 22 height 5
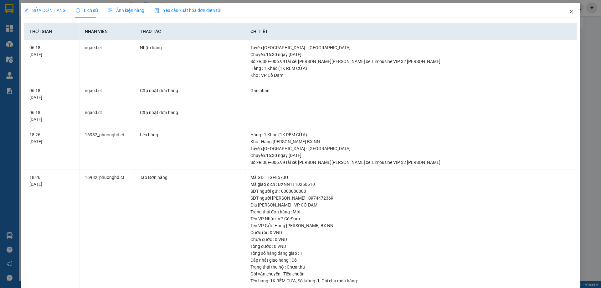
click at [569, 10] on icon "close" at bounding box center [570, 12] width 3 height 4
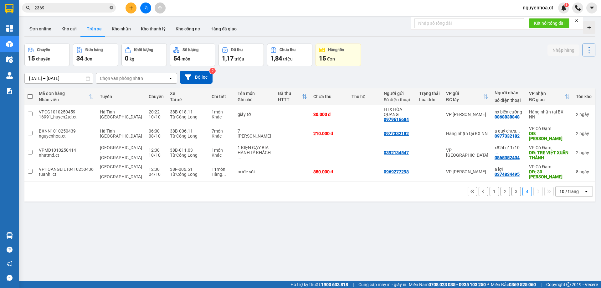
click at [112, 6] on icon "close-circle" at bounding box center [112, 8] width 4 height 4
click at [84, 6] on input "text" at bounding box center [71, 7] width 74 height 7
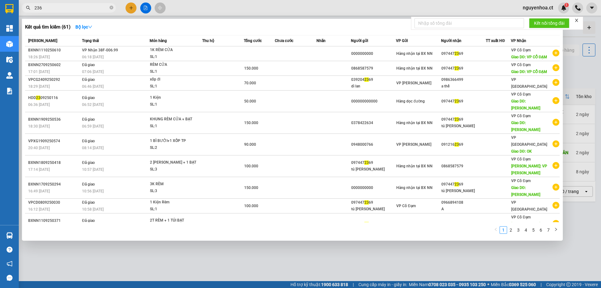
type input "2369"
click at [112, 7] on icon "close-circle" at bounding box center [112, 8] width 4 height 4
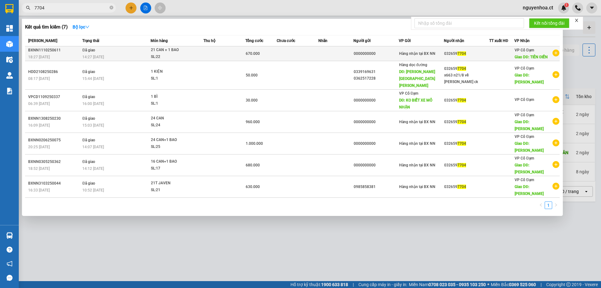
type input "7704"
click at [102, 53] on td "Đã giao 14:27 [DATE]" at bounding box center [116, 53] width 70 height 15
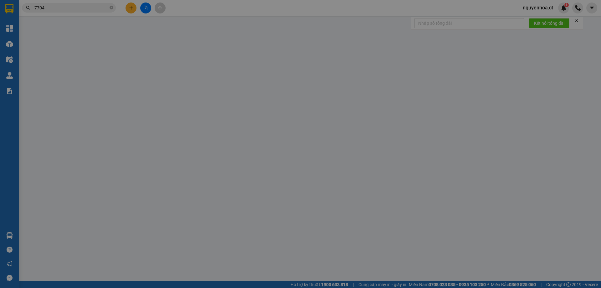
type input "0000000000"
type input "0326597704"
type input "TIÊN ĐIỀN"
type input "0"
type input "670.000"
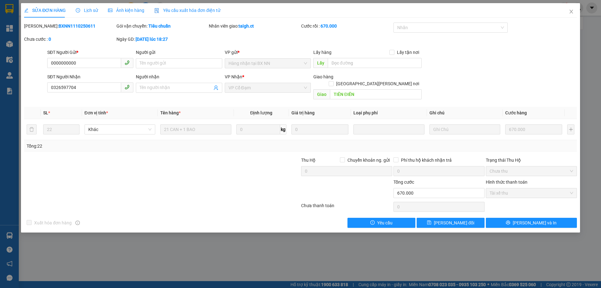
click at [92, 9] on span "Lịch sử" at bounding box center [87, 10] width 22 height 5
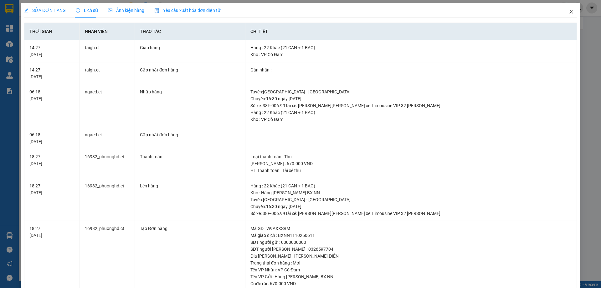
click at [569, 12] on icon "close" at bounding box center [571, 11] width 5 height 5
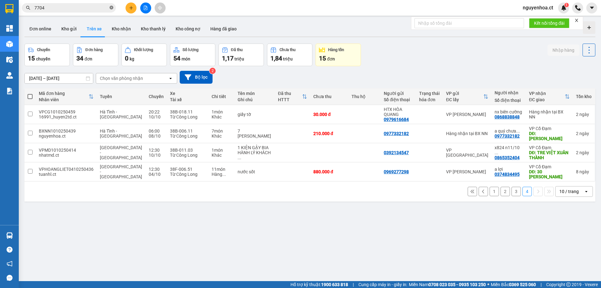
click at [110, 8] on icon "close-circle" at bounding box center [112, 8] width 4 height 4
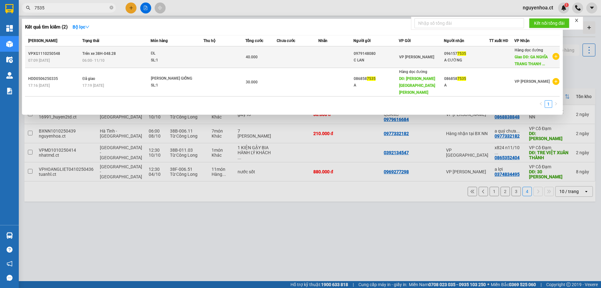
type input "7535"
click at [96, 53] on span "Trên xe 38H-048.28" at bounding box center [98, 53] width 33 height 4
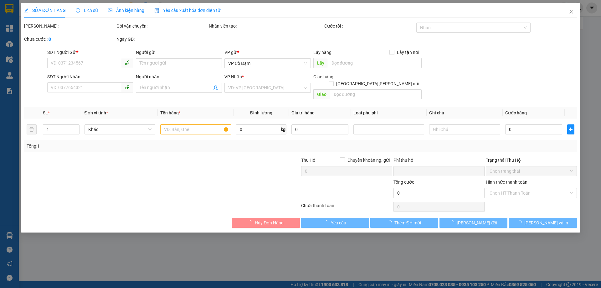
type input "0979148080"
type input "C LAN"
type input "0961577535"
type input "A CƯỜNG"
type input "GA NGHĨA TRANG THANH HÓA"
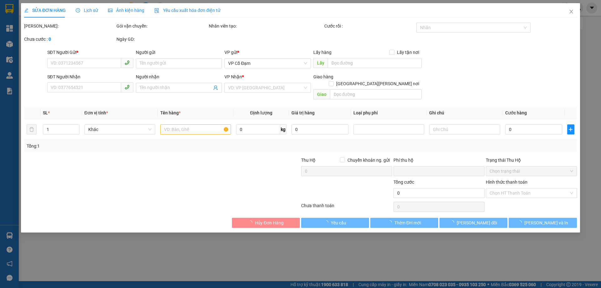
type input "0"
type input "40.000"
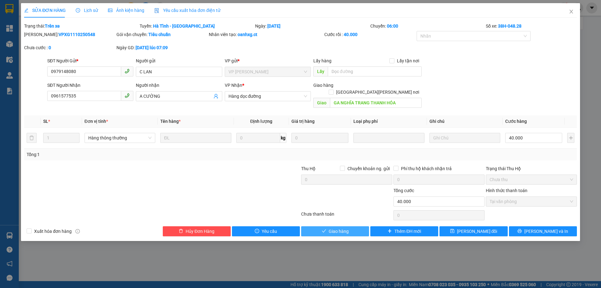
click at [364, 226] on button "Giao hàng" at bounding box center [335, 231] width 68 height 10
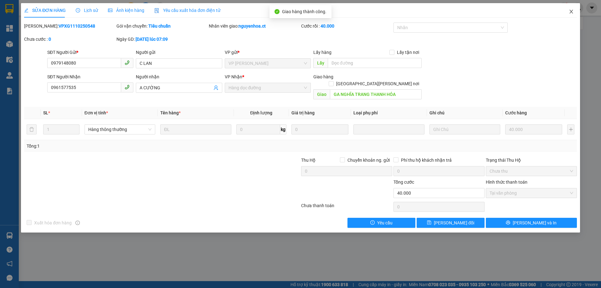
drag, startPoint x: 571, startPoint y: 11, endPoint x: 122, endPoint y: 18, distance: 449.5
click at [571, 10] on icon "close" at bounding box center [571, 11] width 5 height 5
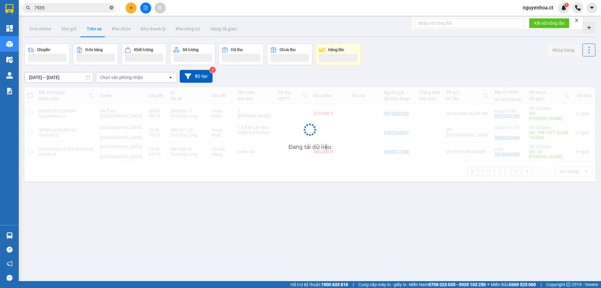
click at [111, 8] on icon "close-circle" at bounding box center [112, 8] width 4 height 4
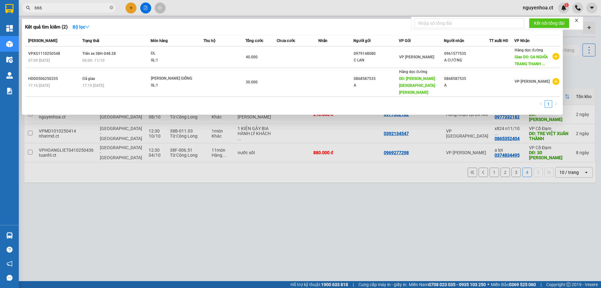
type input "6665"
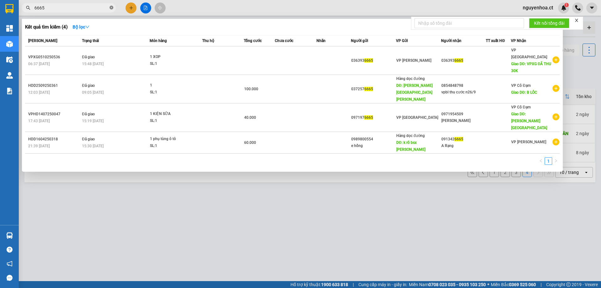
click at [112, 6] on icon "close-circle" at bounding box center [112, 8] width 4 height 4
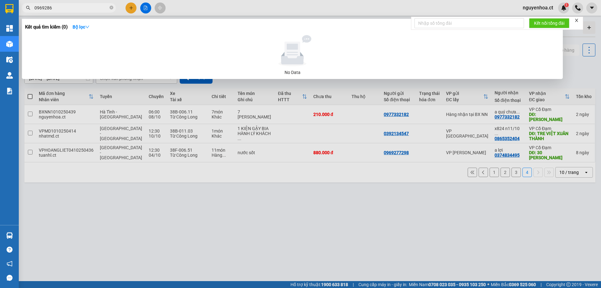
type input "0969286"
click at [134, 6] on div at bounding box center [300, 144] width 601 height 288
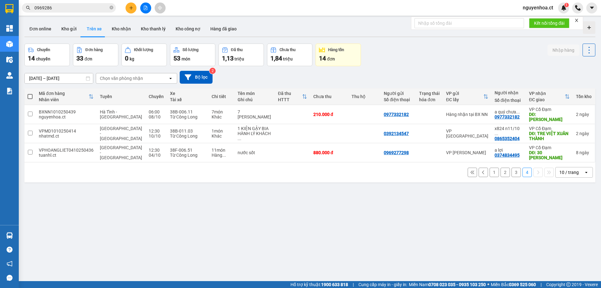
click at [130, 8] on icon "plus" at bounding box center [130, 8] width 3 height 0
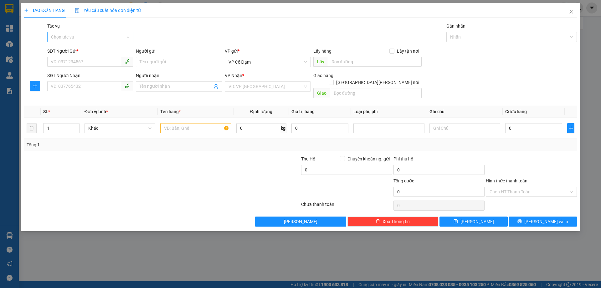
click at [72, 37] on input "Tác vụ" at bounding box center [88, 36] width 74 height 9
click at [74, 49] on div "Nhập hàng lên xe" at bounding box center [90, 49] width 79 height 7
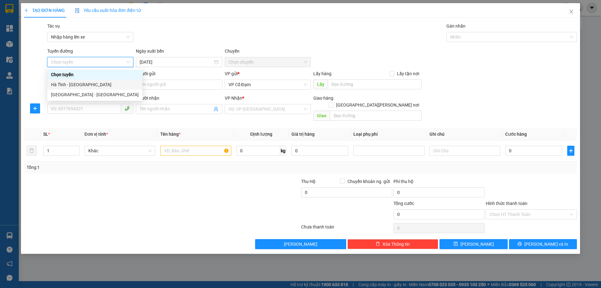
click at [79, 81] on div "Hà Tĩnh - [GEOGRAPHIC_DATA]" at bounding box center [95, 84] width 88 height 7
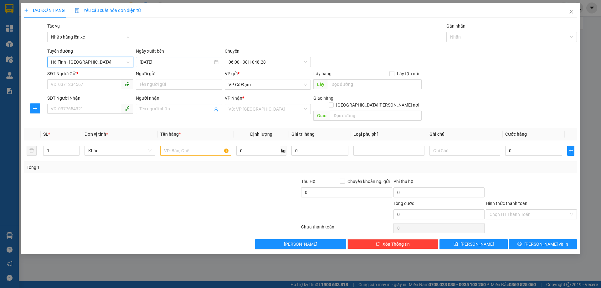
click at [193, 63] on input "[DATE]" at bounding box center [176, 62] width 73 height 7
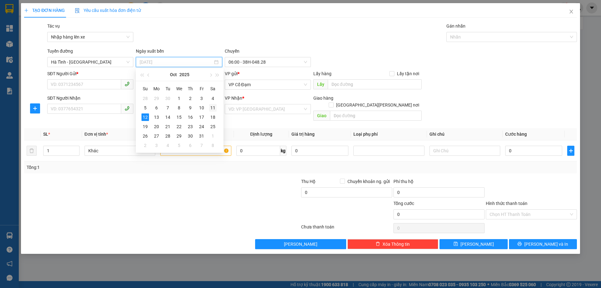
click at [216, 107] on div "11" at bounding box center [213, 108] width 8 height 8
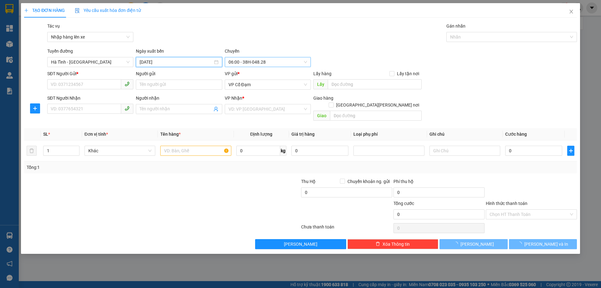
type input "[DATE]"
click at [82, 82] on input "SĐT Người Gửi *" at bounding box center [84, 84] width 74 height 10
type input "0000000000"
click at [94, 111] on input "SĐT Người Nhận" at bounding box center [84, 109] width 74 height 10
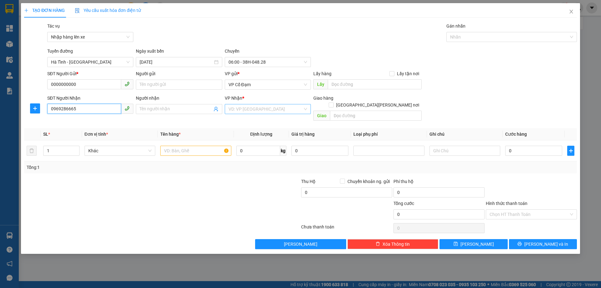
type input "0969286665"
click at [258, 107] on input "search" at bounding box center [265, 108] width 74 height 9
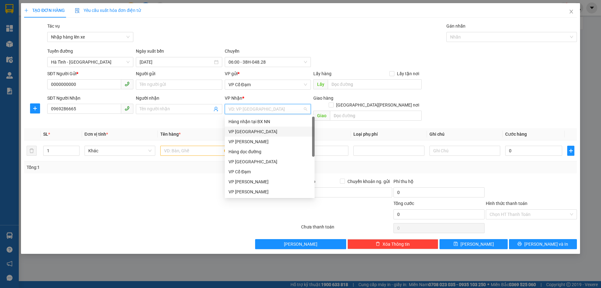
click at [263, 121] on div "Hàng nhận tại BX NN" at bounding box center [269, 121] width 82 height 7
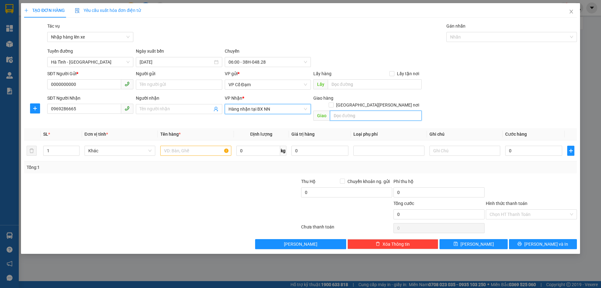
click at [351, 110] on input "text" at bounding box center [376, 115] width 92 height 10
type input "."
click at [181, 146] on input "text" at bounding box center [195, 151] width 71 height 10
drag, startPoint x: 59, startPoint y: 143, endPoint x: 45, endPoint y: 144, distance: 14.4
click at [45, 146] on input "1" at bounding box center [62, 150] width 36 height 9
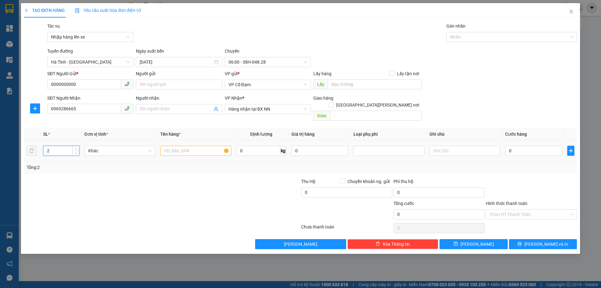
type input "2"
click at [174, 146] on input "text" at bounding box center [195, 151] width 71 height 10
type input "1 xốp + 1 bì"
click at [521, 144] on div "0" at bounding box center [533, 150] width 57 height 13
click at [517, 146] on input "0" at bounding box center [533, 151] width 57 height 10
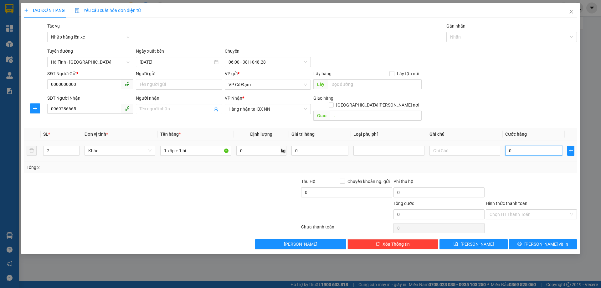
type input "1"
type input "10"
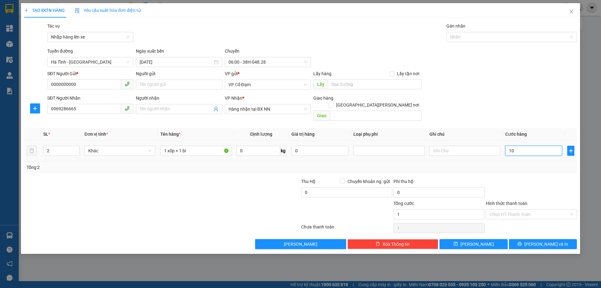
type input "10"
type input "100"
type input "100.000"
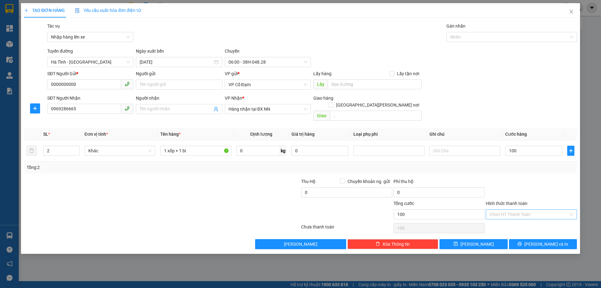
type input "100.000"
click at [514, 210] on input "Hình thức thanh toán" at bounding box center [528, 213] width 79 height 9
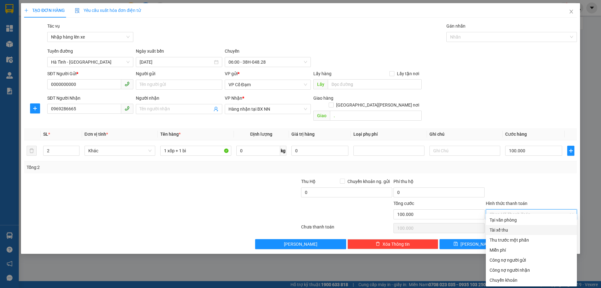
click at [500, 230] on div "Tài xế thu" at bounding box center [531, 229] width 84 height 7
type input "0"
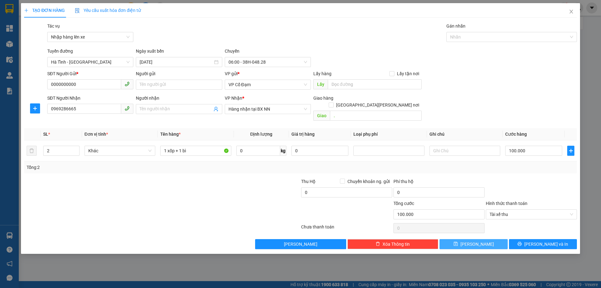
click at [456, 239] on button "[PERSON_NAME]" at bounding box center [473, 244] width 68 height 10
type input "1"
type input "0"
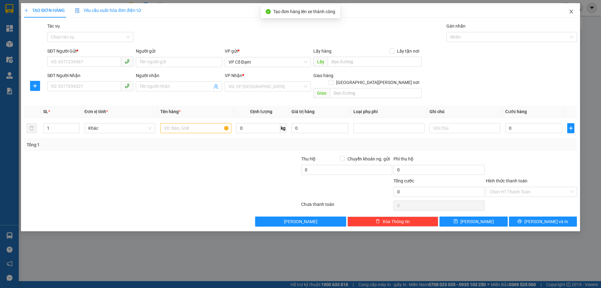
click at [571, 12] on icon "close" at bounding box center [571, 11] width 5 height 5
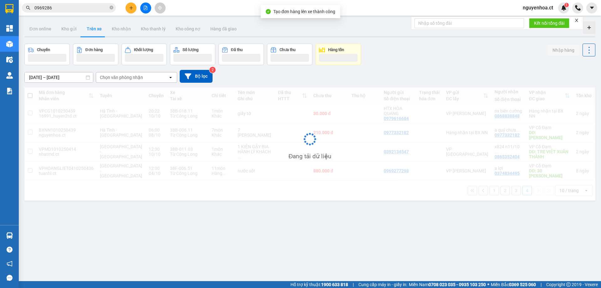
click at [114, 5] on span "0969286" at bounding box center [69, 7] width 94 height 9
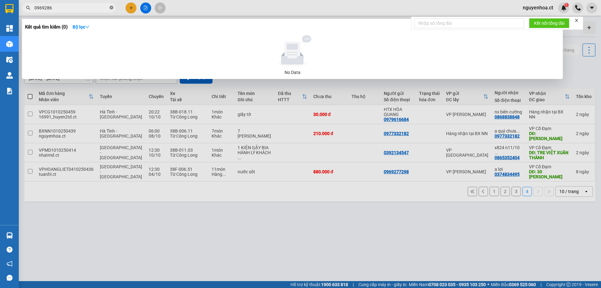
click at [112, 7] on icon "close-circle" at bounding box center [112, 8] width 4 height 4
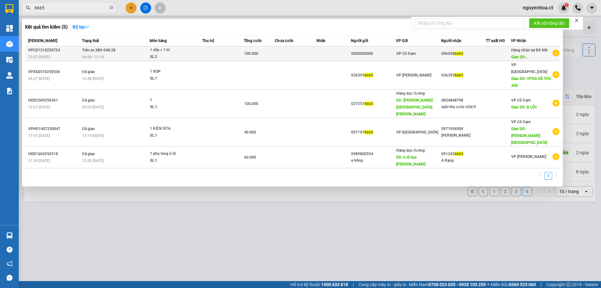
type input "6665"
click at [96, 55] on span "06:00 [DATE]" at bounding box center [93, 57] width 22 height 4
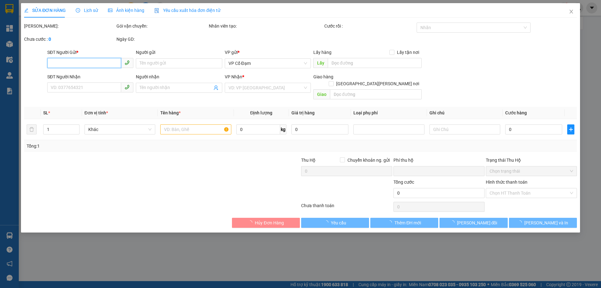
type input "0000000000"
type input "0969286665"
type input "."
type input "0"
type input "100.000"
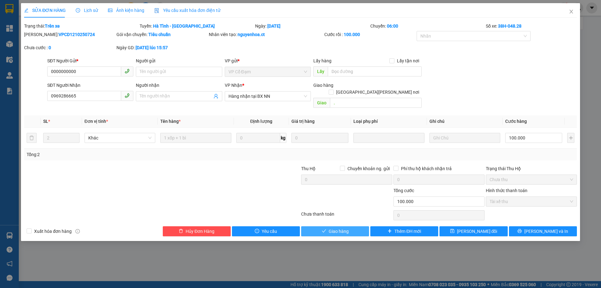
click at [339, 228] on span "Giao hàng" at bounding box center [339, 231] width 20 height 7
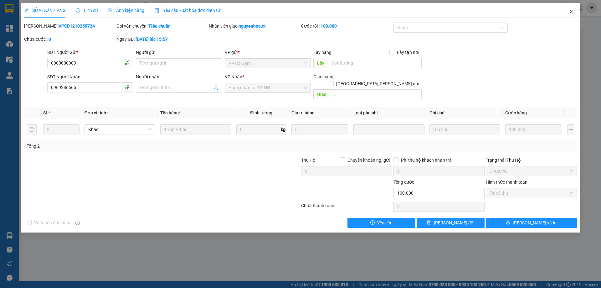
click at [572, 10] on icon "close" at bounding box center [571, 11] width 5 height 5
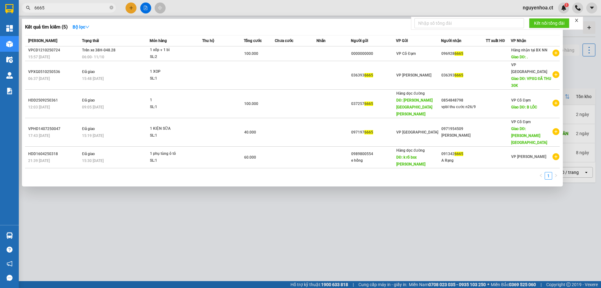
click at [112, 7] on icon "close-circle" at bounding box center [112, 8] width 4 height 4
type input "6665"
drag, startPoint x: 111, startPoint y: 9, endPoint x: 108, endPoint y: 10, distance: 4.1
click at [111, 8] on icon "close-circle" at bounding box center [112, 8] width 4 height 4
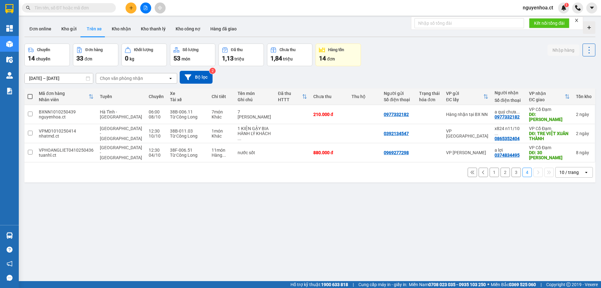
click at [105, 9] on input "text" at bounding box center [71, 7] width 74 height 7
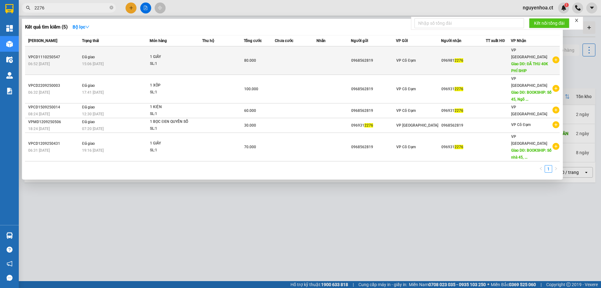
type input "2276"
click at [105, 54] on td "Đã giao 15:06 [DATE]" at bounding box center [114, 60] width 69 height 28
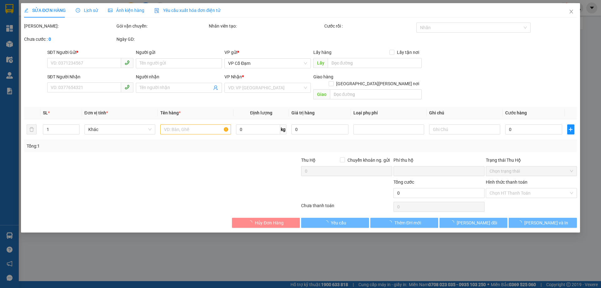
type input "0968562819"
type input "0969812276"
type input "ĐÃ THU 40K PHÍ SHIP"
type input "0"
type input "80.000"
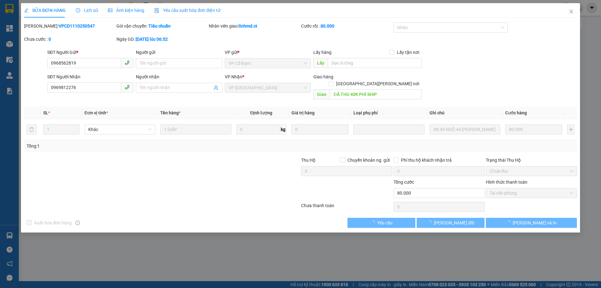
click at [94, 11] on span "Lịch sử" at bounding box center [87, 10] width 22 height 5
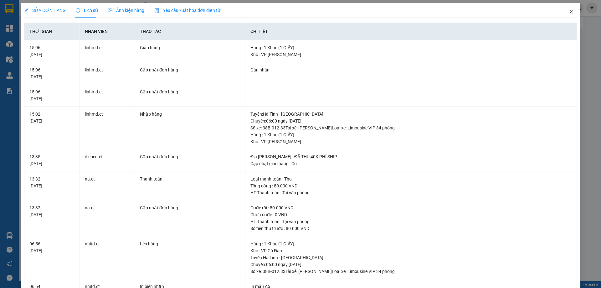
click at [565, 9] on span "Close" at bounding box center [571, 12] width 18 height 18
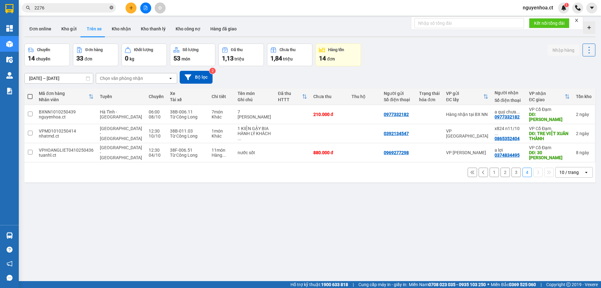
click at [112, 7] on icon "close-circle" at bounding box center [112, 8] width 4 height 4
click at [98, 8] on input "text" at bounding box center [71, 7] width 74 height 7
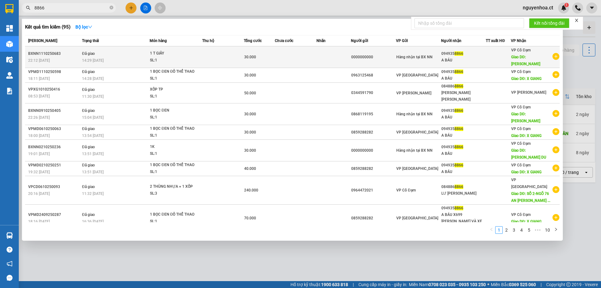
type input "8866"
click at [99, 55] on td "Đã giao 14:29 [DATE]" at bounding box center [114, 57] width 69 height 22
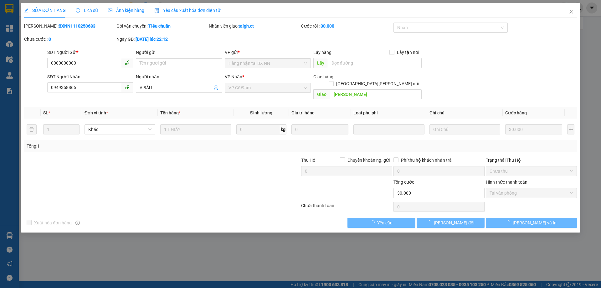
type input "0000000000"
type input "0949358866"
type input "A BÁU"
click at [90, 8] on span "Lịch sử" at bounding box center [87, 10] width 22 height 5
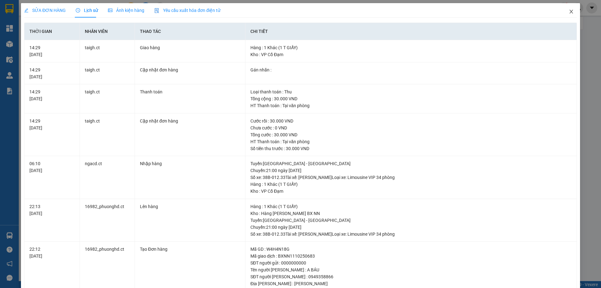
click at [569, 12] on icon "close" at bounding box center [571, 11] width 5 height 5
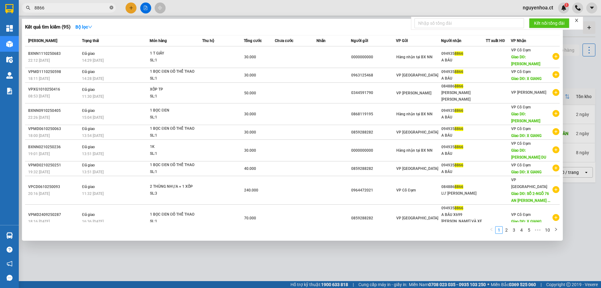
click at [110, 7] on icon "close-circle" at bounding box center [112, 8] width 4 height 4
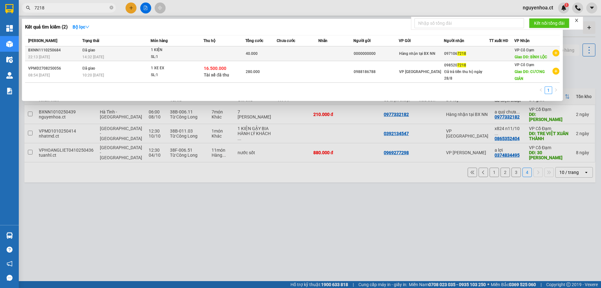
click at [102, 56] on span "14:32 [DATE]" at bounding box center [93, 57] width 22 height 4
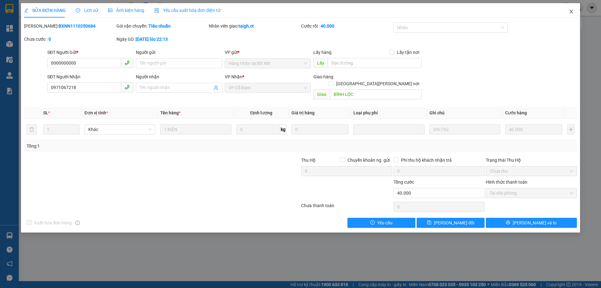
click at [573, 10] on icon "close" at bounding box center [571, 11] width 5 height 5
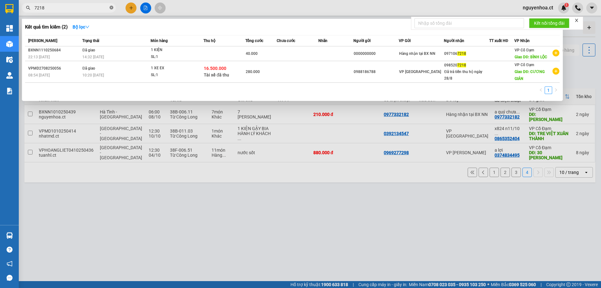
click at [112, 6] on icon "close-circle" at bounding box center [112, 8] width 4 height 4
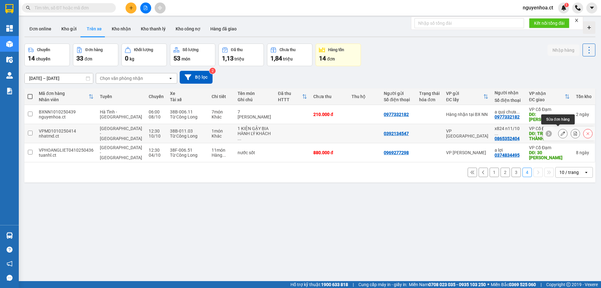
click at [561, 131] on icon at bounding box center [563, 133] width 4 height 4
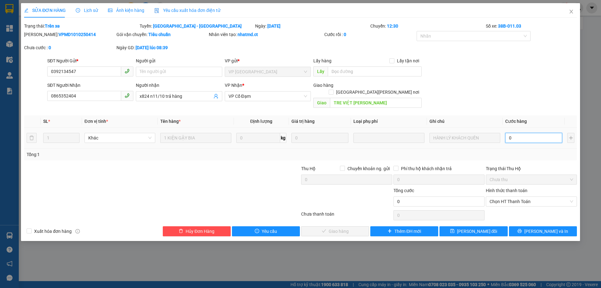
click at [530, 133] on input "0" at bounding box center [533, 138] width 57 height 10
drag, startPoint x: 511, startPoint y: 187, endPoint x: 509, endPoint y: 194, distance: 7.5
click at [511, 187] on div "Hình thức thanh toán" at bounding box center [531, 191] width 91 height 9
click at [509, 197] on span "Chọn HT Thanh Toán" at bounding box center [531, 201] width 84 height 9
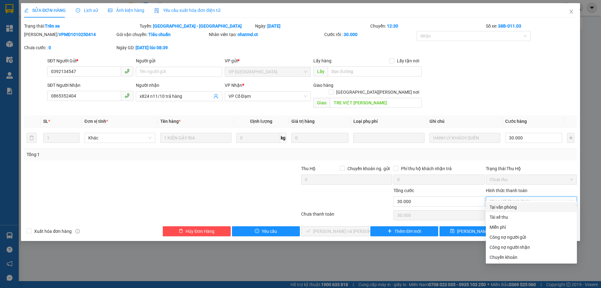
click at [506, 215] on div "Tài xế thu" at bounding box center [531, 216] width 84 height 7
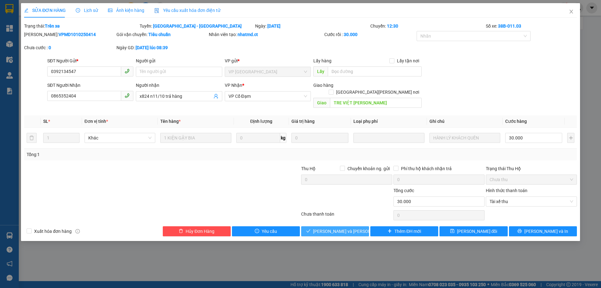
click at [342, 228] on span "[PERSON_NAME] và [PERSON_NAME] hàng" at bounding box center [355, 231] width 84 height 7
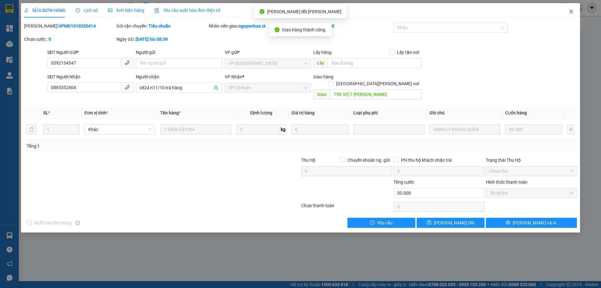
click at [570, 11] on icon "close" at bounding box center [571, 11] width 5 height 5
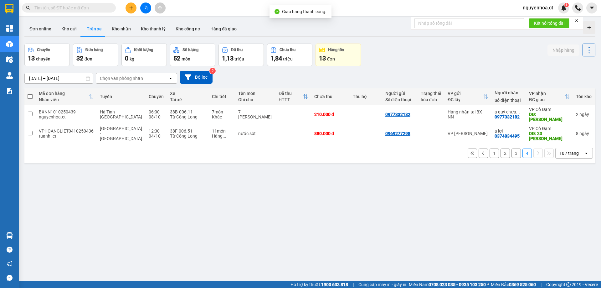
click at [101, 9] on input "text" at bounding box center [71, 7] width 74 height 7
click at [102, 11] on span at bounding box center [69, 7] width 94 height 9
click at [102, 10] on input "text" at bounding box center [71, 7] width 74 height 7
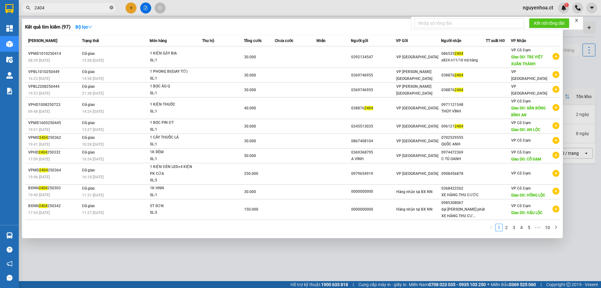
click at [112, 7] on icon "close-circle" at bounding box center [112, 8] width 4 height 4
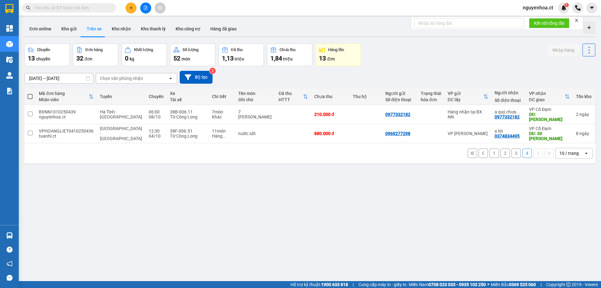
click at [511, 148] on button "3" at bounding box center [515, 152] width 9 height 9
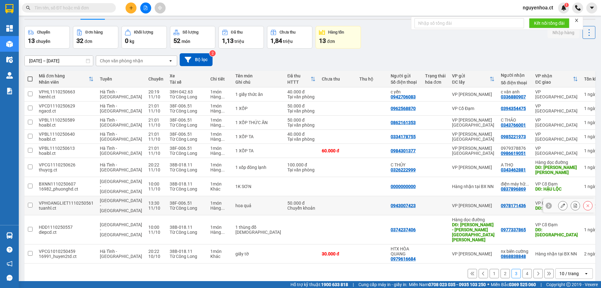
scroll to position [29, 0]
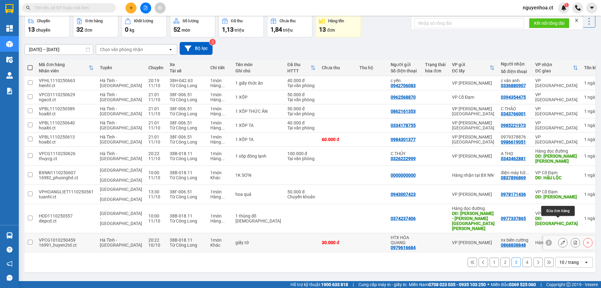
click at [561, 240] on icon at bounding box center [563, 242] width 4 height 4
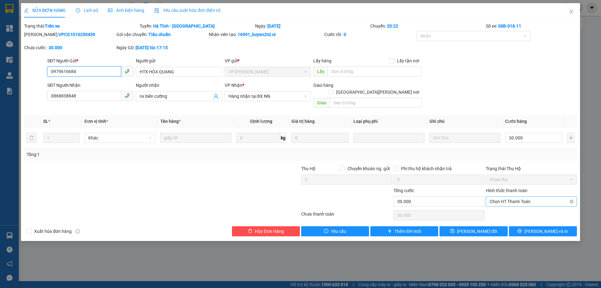
click at [520, 197] on span "Chọn HT Thanh Toán" at bounding box center [531, 201] width 84 height 9
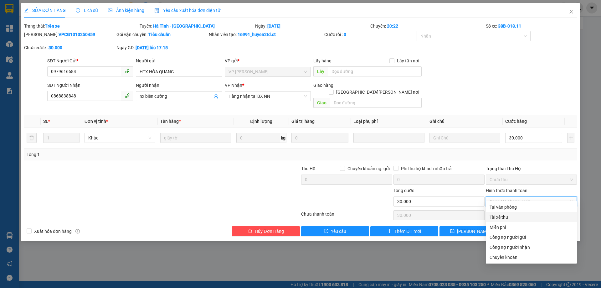
drag, startPoint x: 500, startPoint y: 212, endPoint x: 499, endPoint y: 218, distance: 5.8
click at [499, 218] on div "Tài xế thu" at bounding box center [531, 217] width 91 height 10
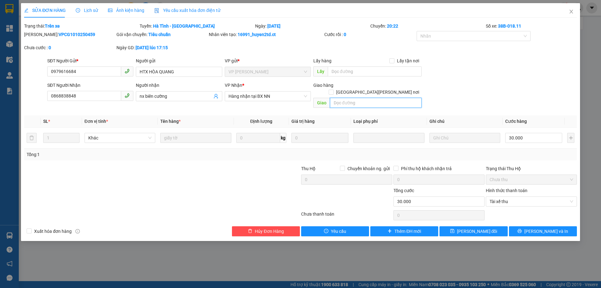
click at [337, 98] on input "text" at bounding box center [376, 103] width 92 height 10
click at [475, 226] on button "[PERSON_NAME] đổi" at bounding box center [473, 231] width 68 height 10
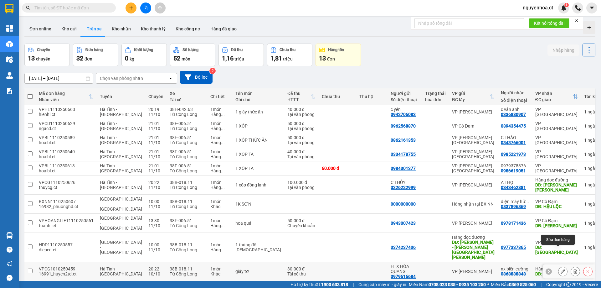
click at [561, 269] on icon at bounding box center [563, 271] width 4 height 4
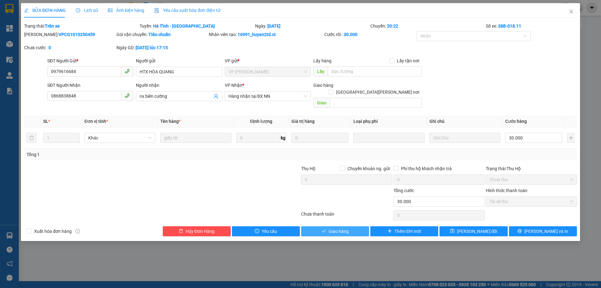
click at [356, 226] on button "Giao hàng" at bounding box center [335, 231] width 68 height 10
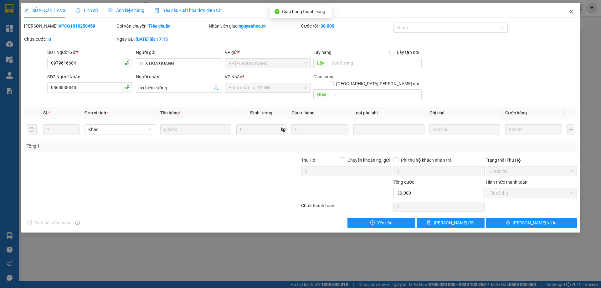
click at [572, 11] on icon "close" at bounding box center [571, 11] width 5 height 5
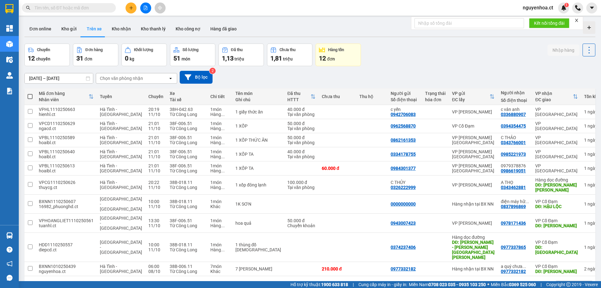
click at [526, 280] on div "1 2 3 4 10 / trang open" at bounding box center [310, 285] width 566 height 11
click at [526, 281] on button "4" at bounding box center [526, 285] width 9 height 9
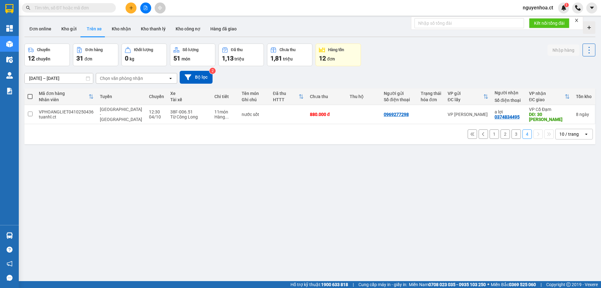
click at [511, 132] on button "3" at bounding box center [515, 133] width 9 height 9
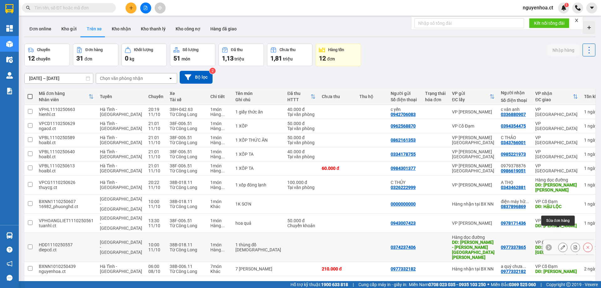
click at [561, 245] on icon at bounding box center [563, 247] width 4 height 4
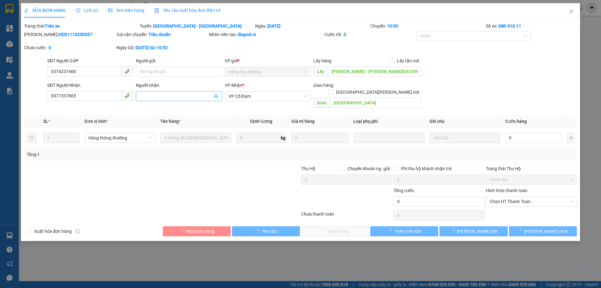
click at [166, 98] on input "Người nhận" at bounding box center [176, 96] width 72 height 7
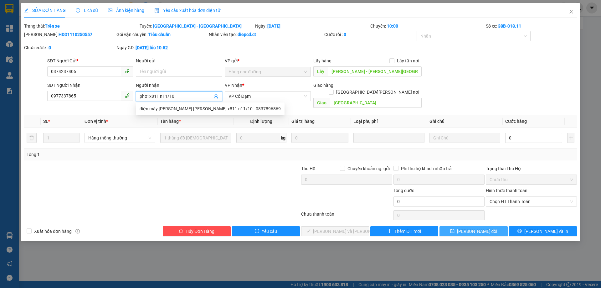
click at [454, 229] on icon "save" at bounding box center [452, 231] width 4 height 4
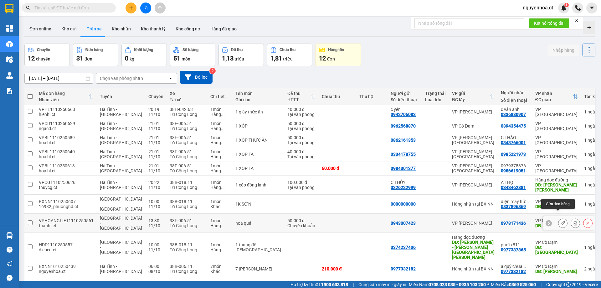
click at [561, 221] on icon at bounding box center [563, 223] width 4 height 4
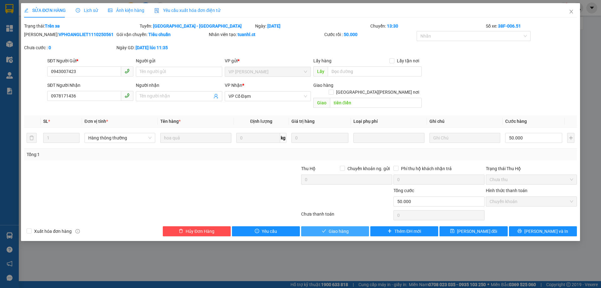
click at [343, 228] on span "Giao hàng" at bounding box center [339, 231] width 20 height 7
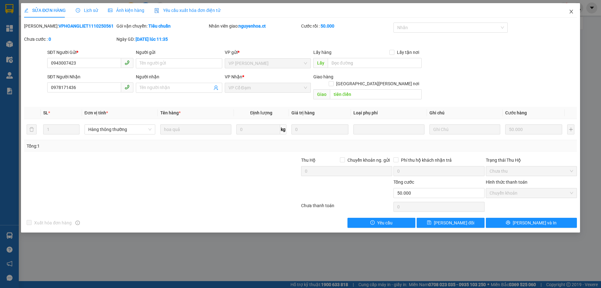
click at [577, 8] on span "Close" at bounding box center [571, 12] width 18 height 18
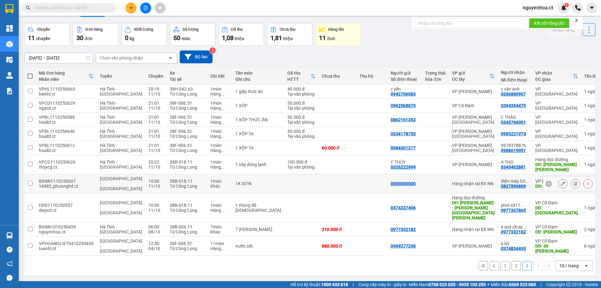
scroll to position [29, 0]
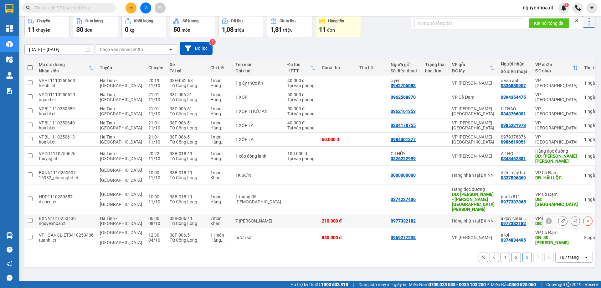
click at [561, 215] on button at bounding box center [562, 220] width 9 height 11
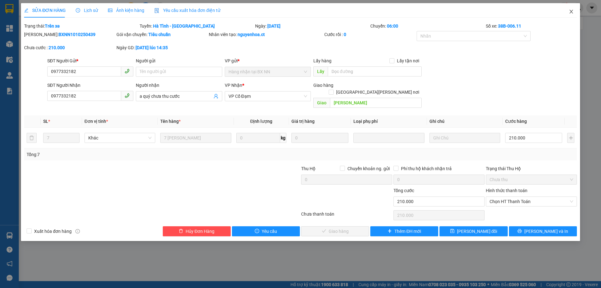
click at [572, 11] on icon "close" at bounding box center [571, 11] width 5 height 5
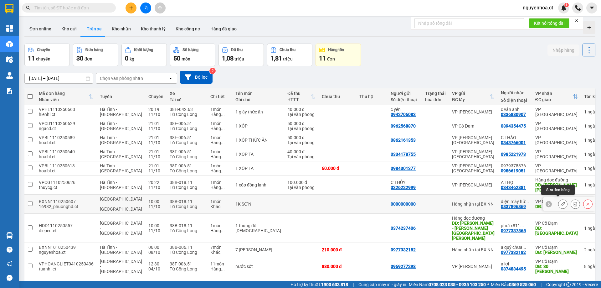
click at [561, 202] on icon at bounding box center [563, 204] width 4 height 4
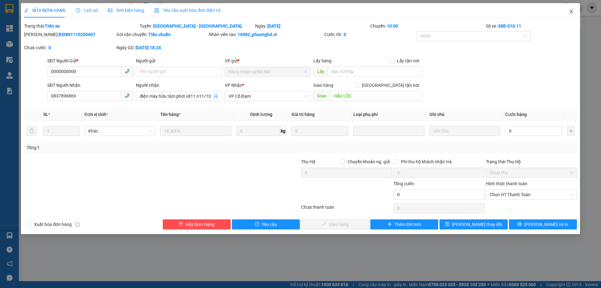
click at [572, 11] on icon "close" at bounding box center [571, 11] width 5 height 5
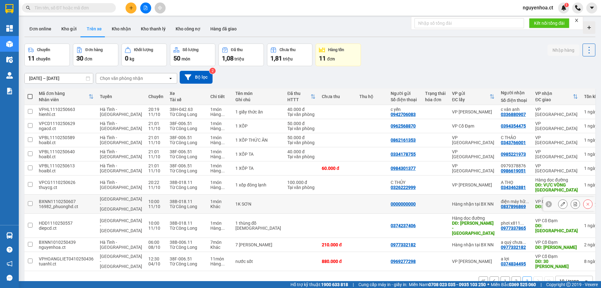
scroll to position [29, 0]
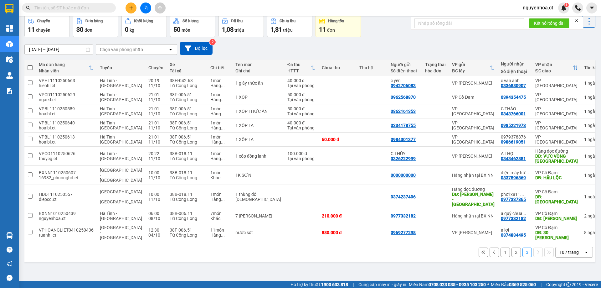
click at [511, 247] on button "2" at bounding box center [515, 251] width 9 height 9
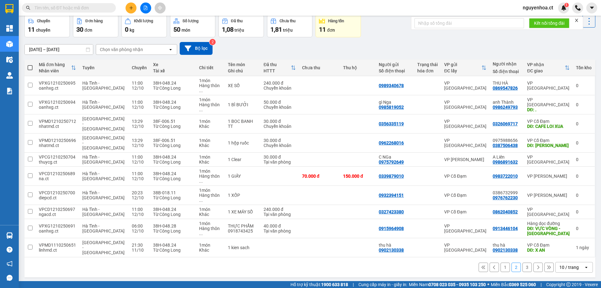
click at [500, 262] on button "1" at bounding box center [504, 266] width 9 height 9
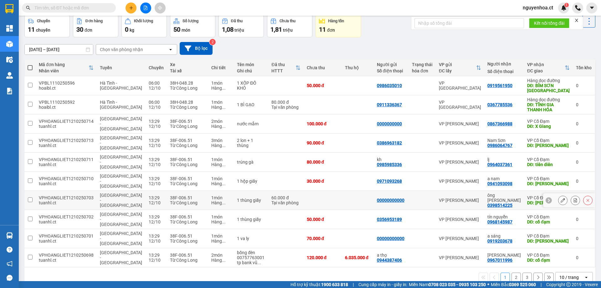
scroll to position [0, 0]
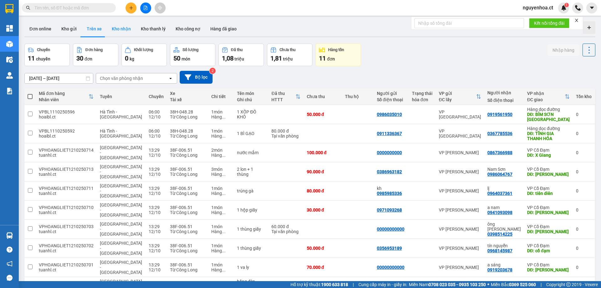
click at [119, 31] on button "Kho nhận" at bounding box center [121, 28] width 29 height 15
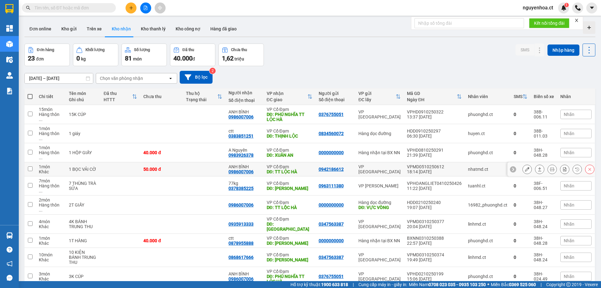
scroll to position [29, 0]
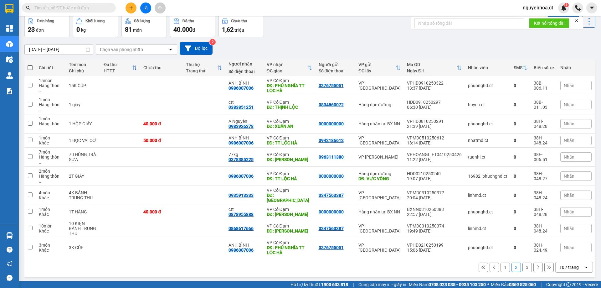
click at [539, 262] on div "1 2 3 10 / trang open" at bounding box center [310, 267] width 566 height 11
click at [544, 262] on button at bounding box center [548, 266] width 9 height 9
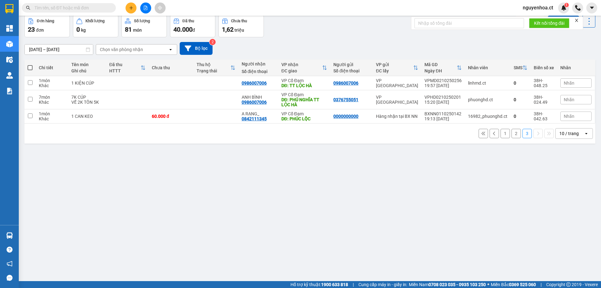
drag, startPoint x: 521, startPoint y: 133, endPoint x: 515, endPoint y: 133, distance: 6.9
click at [522, 133] on button "3" at bounding box center [526, 133] width 9 height 9
click at [511, 133] on button "2" at bounding box center [515, 133] width 9 height 9
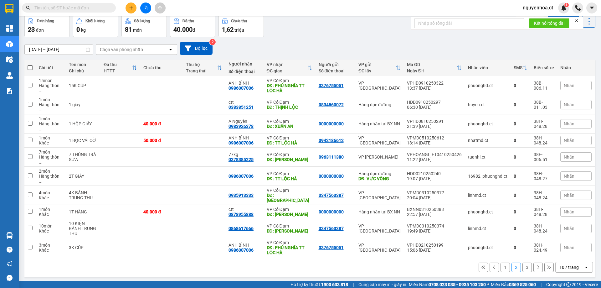
click at [502, 262] on button "1" at bounding box center [504, 266] width 9 height 9
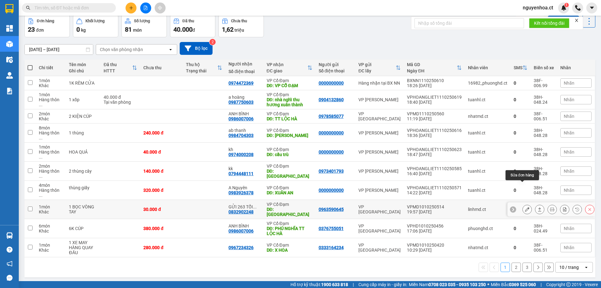
click at [525, 207] on icon at bounding box center [527, 209] width 4 height 4
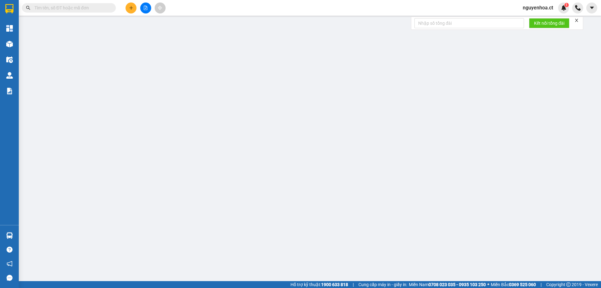
type input "0963590645"
type input "0832902248"
type input "GỬI 263 TỐI 11/10 TRẢ - CHUNG PX"
type input "THIÊN LỘC"
type input "0"
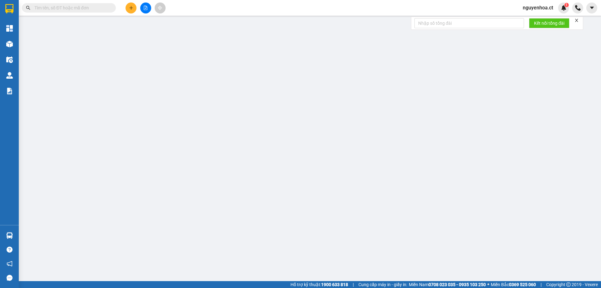
type input "30.000"
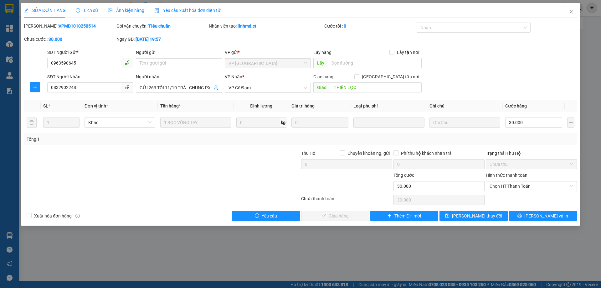
click at [89, 10] on span "Lịch sử" at bounding box center [87, 10] width 22 height 5
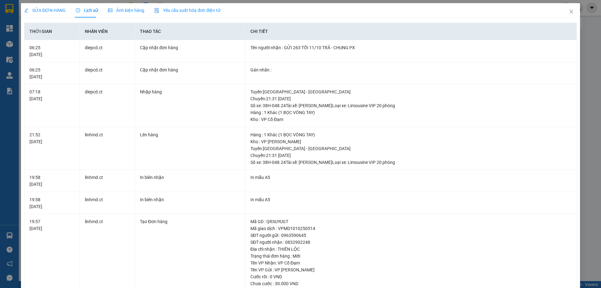
click at [40, 8] on span "SỬA ĐƠN HÀNG" at bounding box center [45, 10] width 42 height 5
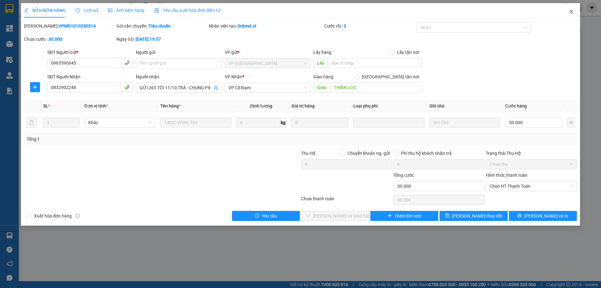
click at [570, 12] on icon "close" at bounding box center [571, 11] width 5 height 5
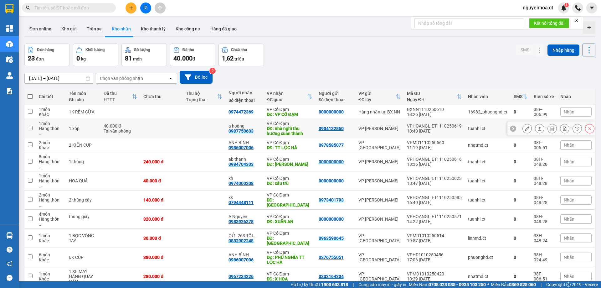
click at [523, 127] on button at bounding box center [527, 128] width 9 height 11
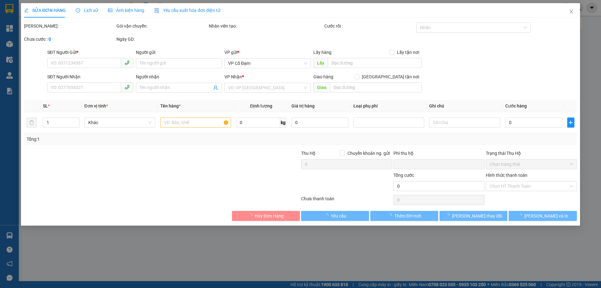
type input "0904132860"
type input "0987750603"
type input "a hoàng"
type input "nhà nghỉ thu hương xuân thành"
type input "0"
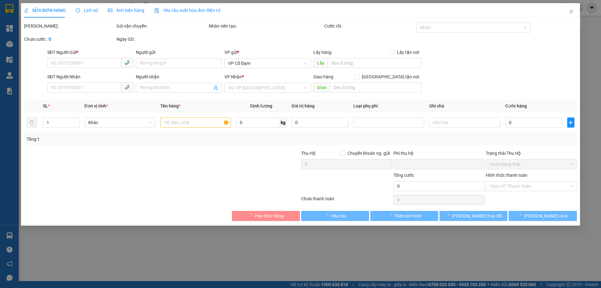
type input "40.000"
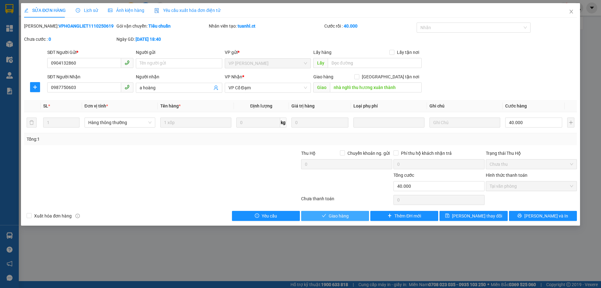
click at [326, 216] on icon "check" at bounding box center [324, 215] width 4 height 4
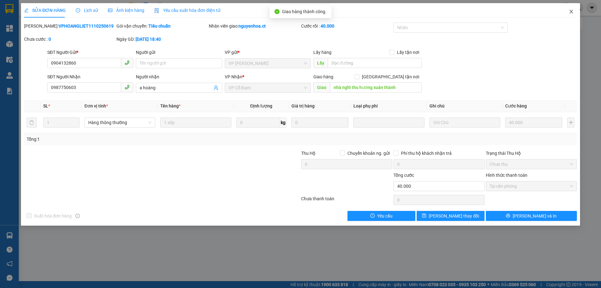
drag, startPoint x: 569, startPoint y: 12, endPoint x: 0, endPoint y: 136, distance: 582.1
click at [569, 12] on icon "close" at bounding box center [571, 11] width 5 height 5
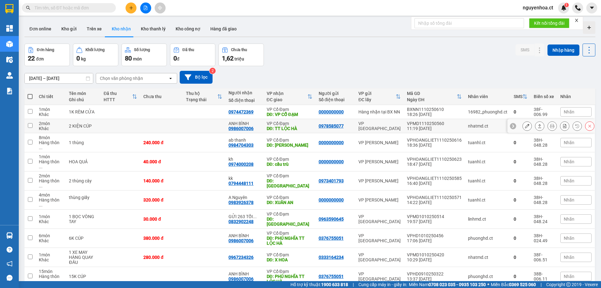
scroll to position [29, 0]
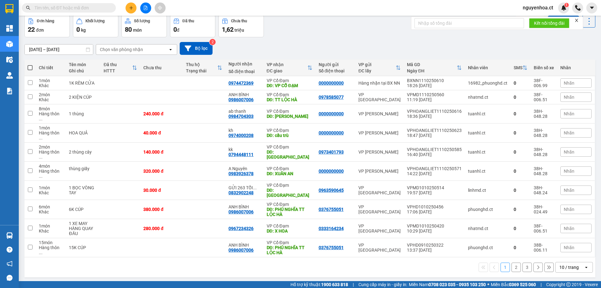
click at [533, 262] on button at bounding box center [537, 266] width 9 height 9
